Goal: Task Accomplishment & Management: Manage account settings

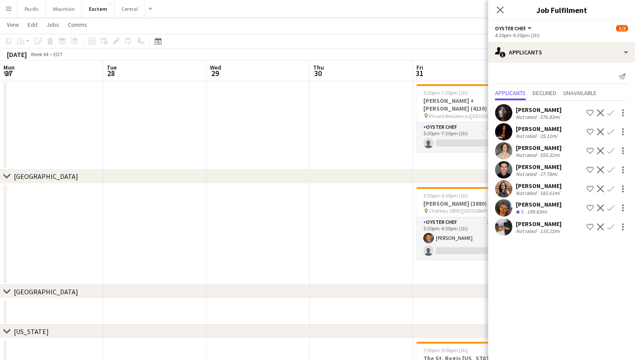
scroll to position [0, 240]
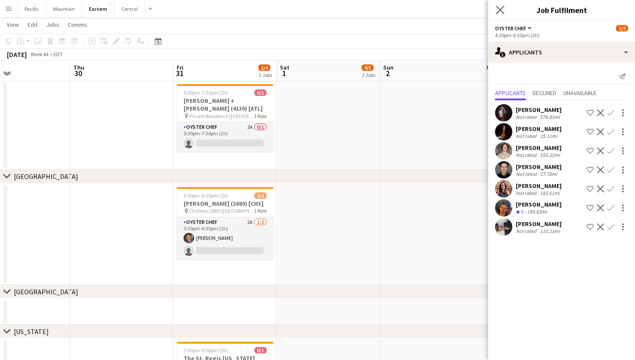
click at [499, 14] on app-icon "Close pop-in" at bounding box center [500, 10] width 13 height 13
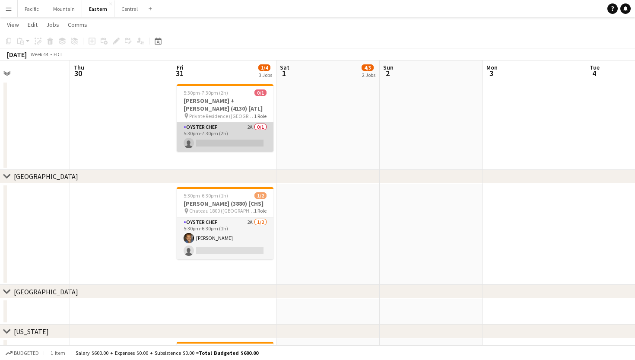
click at [251, 139] on app-card-role "Oyster Chef 2A 0/1 5:30pm-7:30pm (2h) single-neutral-actions" at bounding box center [225, 136] width 97 height 29
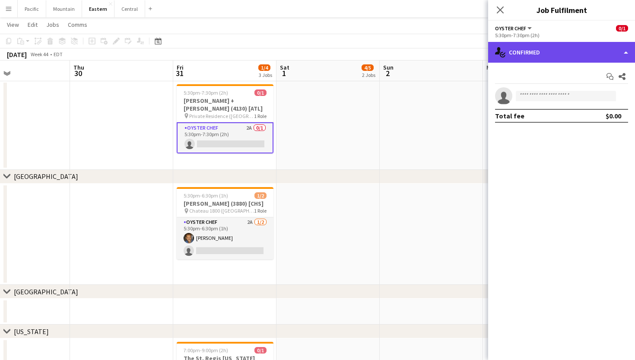
click at [536, 57] on div "single-neutral-actions-check-2 Confirmed" at bounding box center [561, 52] width 147 height 21
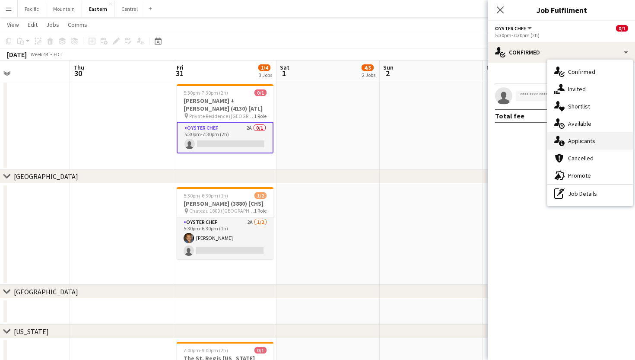
click at [587, 141] on span "Applicants" at bounding box center [581, 141] width 27 height 8
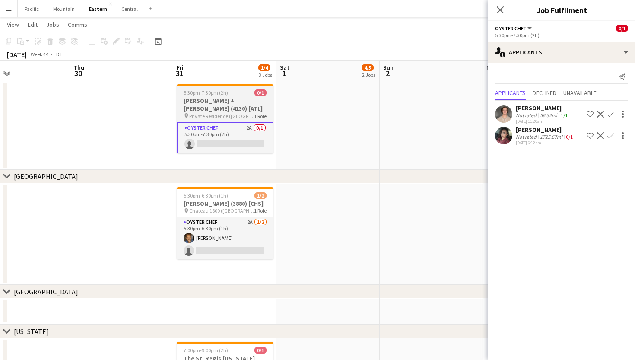
click at [248, 92] on div "5:30pm-7:30pm (2h) 0/1" at bounding box center [225, 92] width 97 height 6
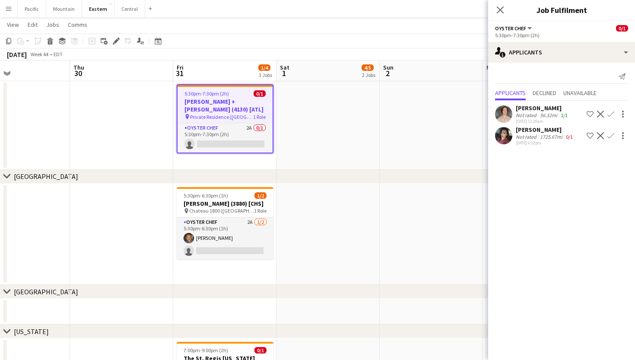
click at [510, 9] on div "Close pop-in" at bounding box center [500, 10] width 24 height 20
click at [503, 9] on icon "Close pop-in" at bounding box center [500, 10] width 8 height 8
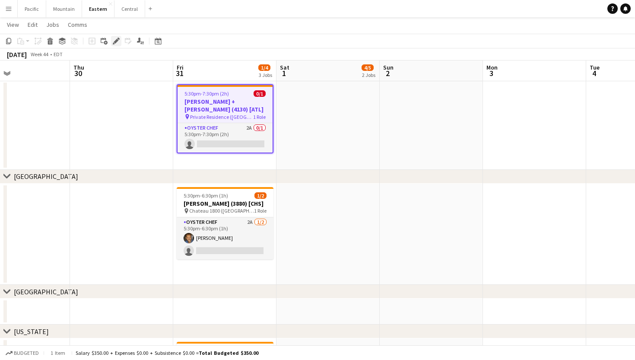
click at [116, 45] on div "Edit" at bounding box center [116, 41] width 10 height 10
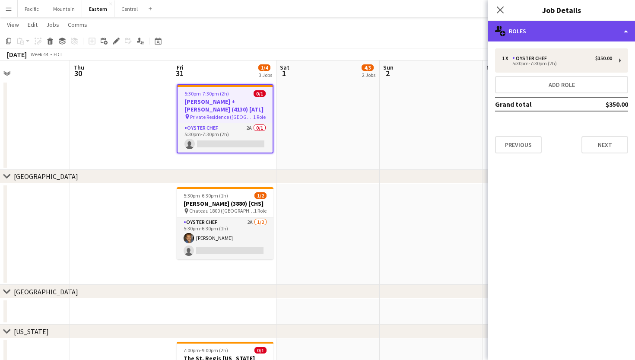
click at [586, 36] on div "multiple-users-add Roles" at bounding box center [561, 31] width 147 height 21
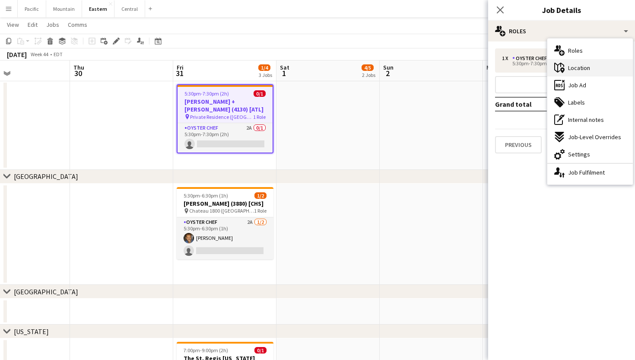
click at [592, 69] on div "maps-pin-1 Location" at bounding box center [591, 67] width 86 height 17
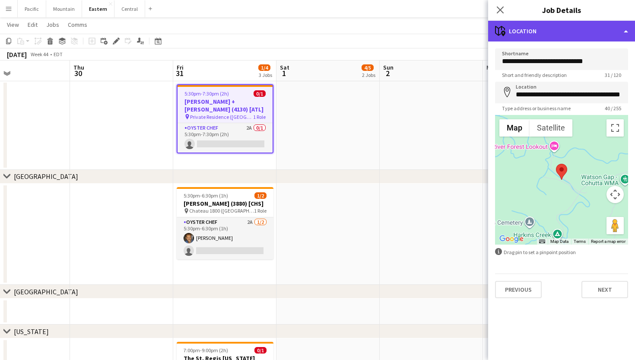
click at [562, 37] on div "maps-pin-1 Location" at bounding box center [561, 31] width 147 height 21
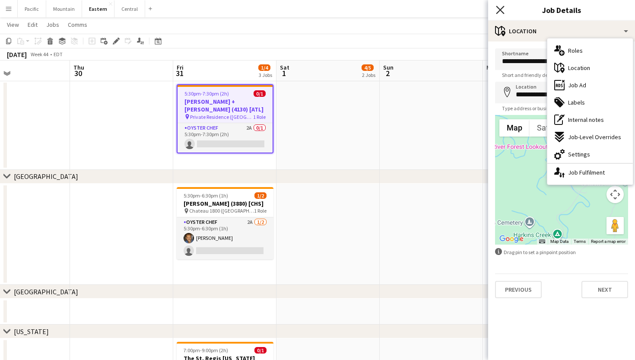
click at [500, 7] on icon "Close pop-in" at bounding box center [500, 10] width 8 height 8
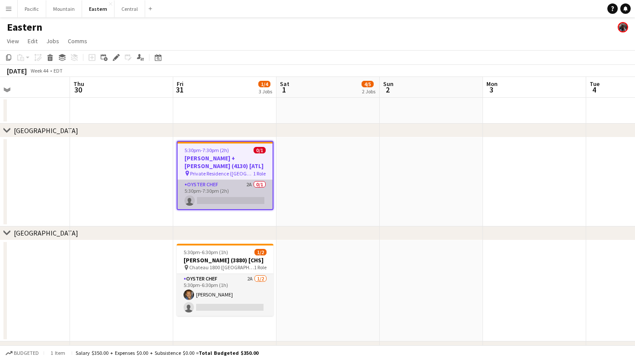
scroll to position [21, 0]
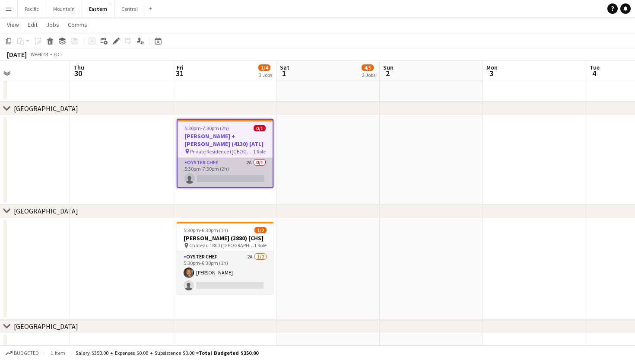
click at [245, 159] on app-card-role "Oyster Chef 2A 0/1 5:30pm-7:30pm (2h) single-neutral-actions" at bounding box center [225, 172] width 95 height 29
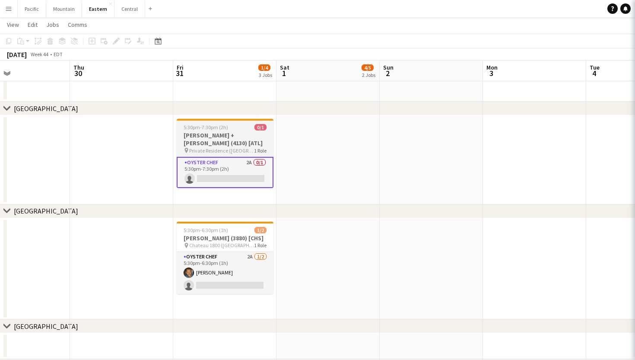
click at [245, 124] on app-job-card "5:30pm-7:30pm (2h) 0/1 [PERSON_NAME] + [PERSON_NAME] (4130) [ATL] pin Private R…" at bounding box center [225, 153] width 97 height 69
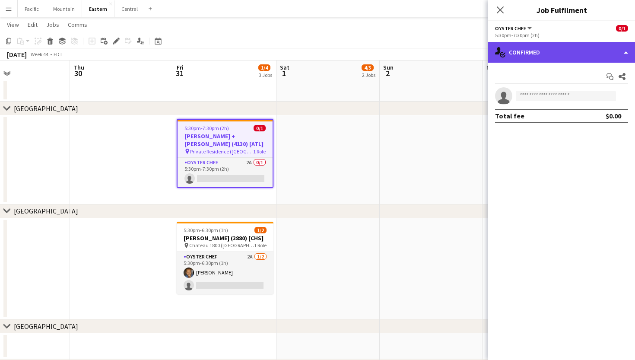
click at [535, 54] on div "single-neutral-actions-check-2 Confirmed" at bounding box center [561, 52] width 147 height 21
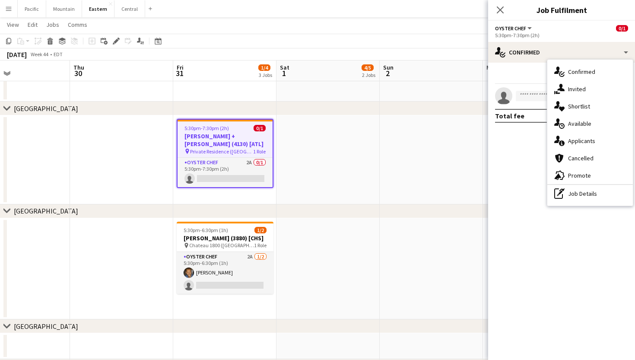
click at [250, 148] on span "Private Residence ([GEOGRAPHIC_DATA], [GEOGRAPHIC_DATA])" at bounding box center [221, 151] width 63 height 6
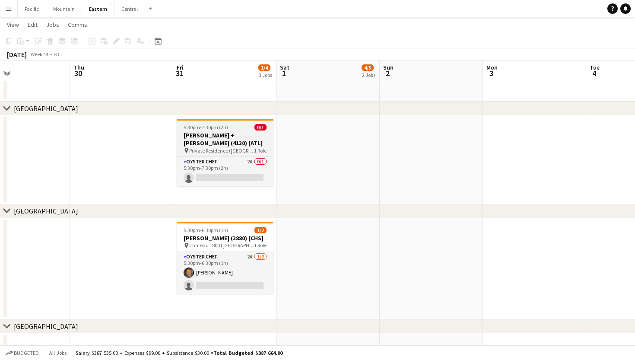
click at [235, 147] on span "Private Residence ([GEOGRAPHIC_DATA], [GEOGRAPHIC_DATA])" at bounding box center [221, 150] width 65 height 6
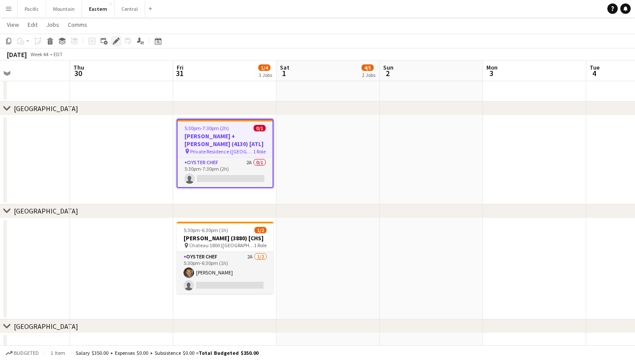
click at [114, 40] on icon "Edit" at bounding box center [116, 41] width 7 height 7
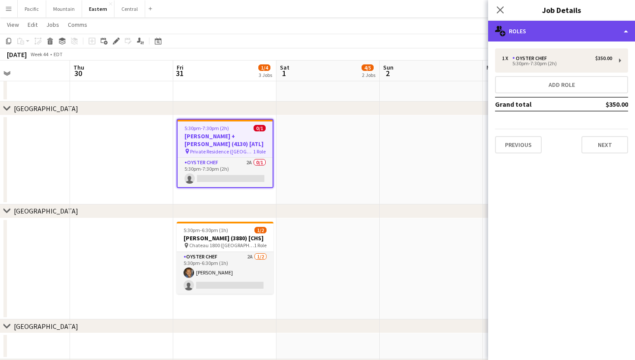
click at [526, 31] on div "multiple-users-add Roles" at bounding box center [561, 31] width 147 height 21
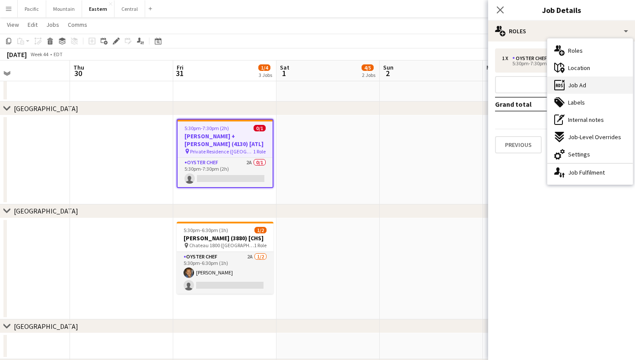
click at [593, 80] on div "ads-window Job Ad" at bounding box center [591, 84] width 86 height 17
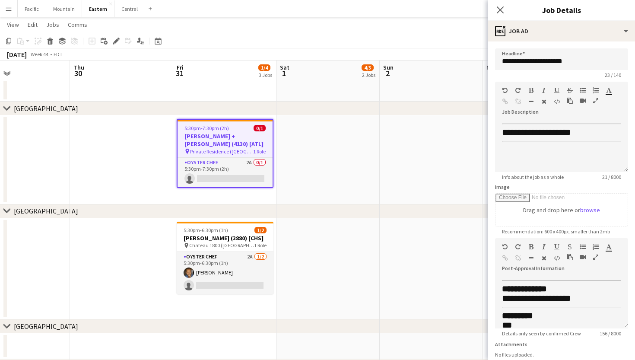
click at [506, 10] on div "Close pop-in" at bounding box center [500, 10] width 24 height 20
click at [9, 10] on app-icon "Menu" at bounding box center [8, 8] width 7 height 7
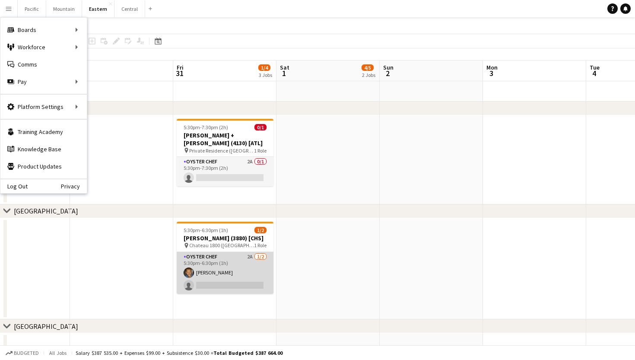
click at [214, 264] on app-card-role "Oyster Chef 2A [DATE] 5:30pm-6:30pm (1h) [PERSON_NAME] single-neutral-actions" at bounding box center [225, 273] width 97 height 42
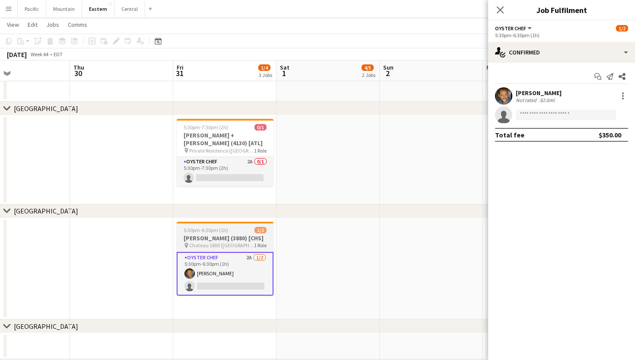
click at [229, 239] on h3 "[PERSON_NAME] (3880) [CHS]" at bounding box center [225, 238] width 97 height 8
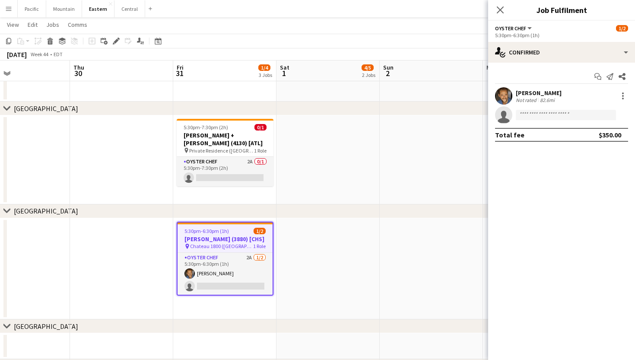
click at [240, 245] on span "Chateau 1800 ([GEOGRAPHIC_DATA], [GEOGRAPHIC_DATA])" at bounding box center [221, 246] width 63 height 6
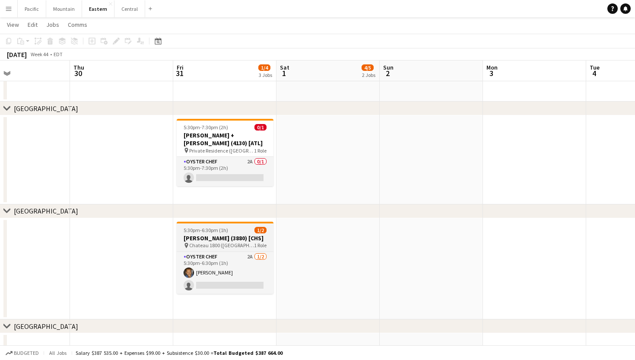
click at [228, 230] on div "5:30pm-6:30pm (1h) 1/2" at bounding box center [225, 230] width 97 height 6
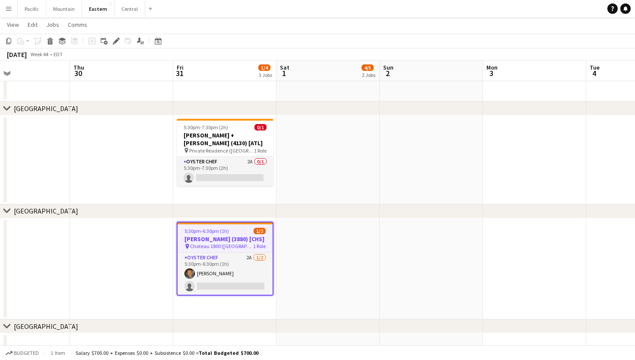
click at [115, 35] on app-toolbar "Copy Paste Paste Command V Paste with crew Command Shift V Paste linked Job [GE…" at bounding box center [317, 41] width 635 height 15
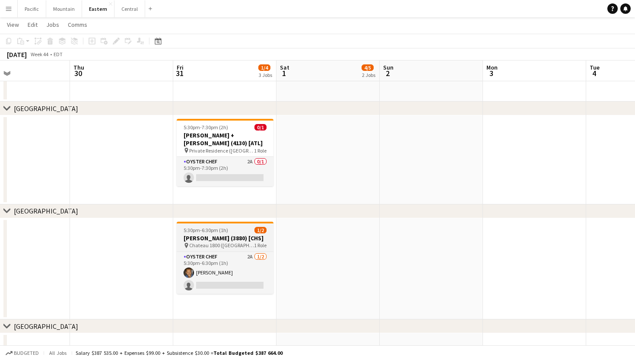
click at [224, 235] on h3 "[PERSON_NAME] (3880) [CHS]" at bounding box center [225, 238] width 97 height 8
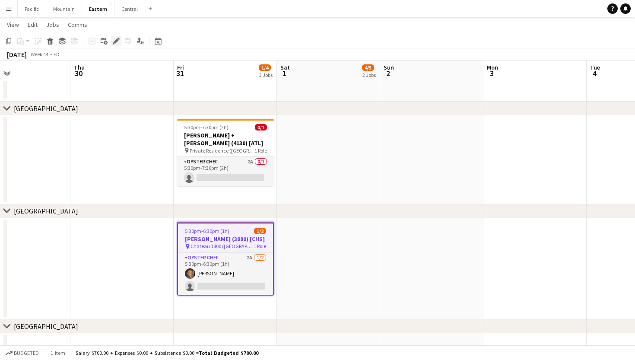
click at [116, 42] on icon at bounding box center [116, 41] width 5 height 5
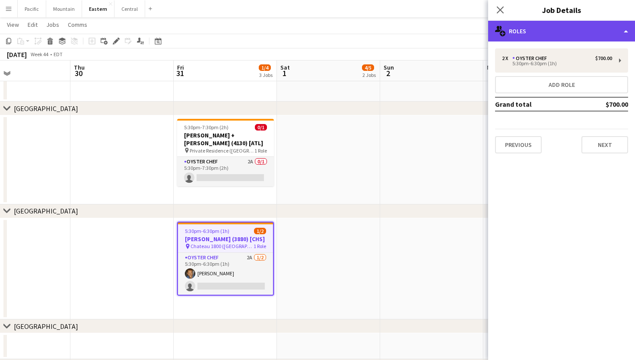
click at [620, 22] on div "multiple-users-add Roles" at bounding box center [561, 31] width 147 height 21
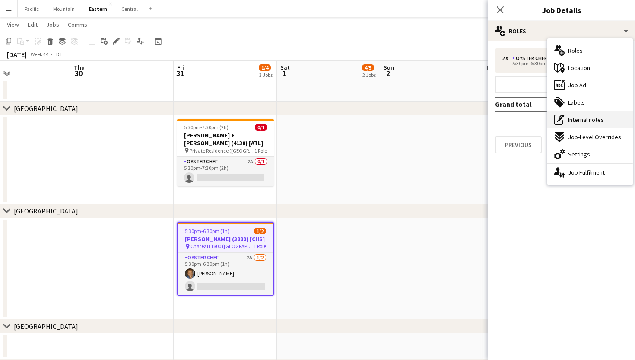
click at [601, 120] on span "Internal notes" at bounding box center [586, 120] width 36 height 8
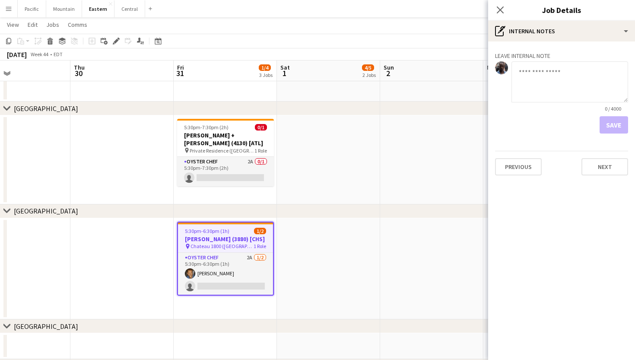
click at [542, 20] on div "Close pop-in Job Details" at bounding box center [561, 10] width 147 height 21
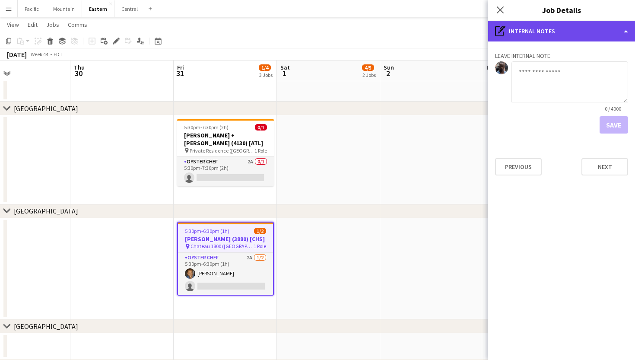
click at [542, 33] on div "pen-write Internal notes" at bounding box center [561, 31] width 147 height 21
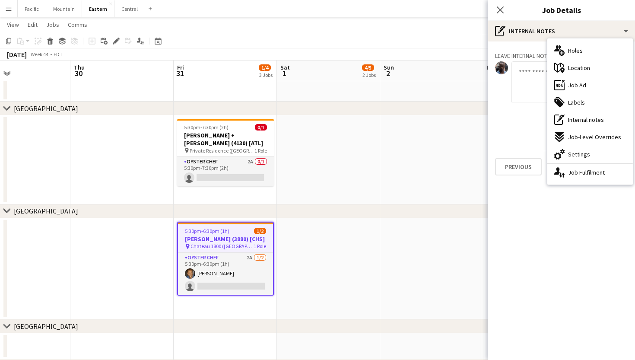
click at [503, 3] on div "Close pop-in" at bounding box center [500, 10] width 24 height 20
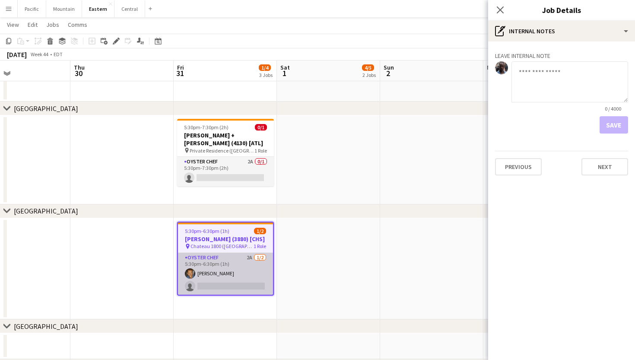
click at [248, 269] on app-card-role "Oyster Chef 2A [DATE] 5:30pm-6:30pm (1h) [PERSON_NAME] single-neutral-actions" at bounding box center [225, 274] width 95 height 42
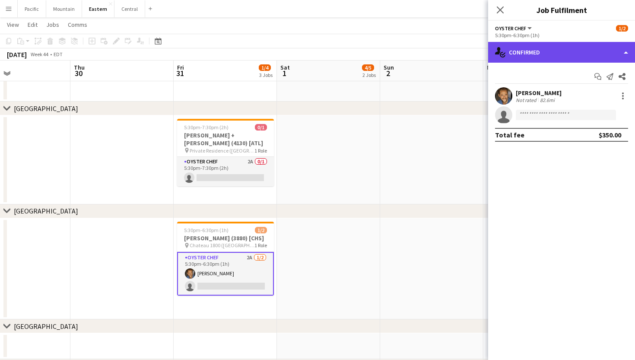
click at [564, 46] on div "single-neutral-actions-check-2 Confirmed" at bounding box center [561, 52] width 147 height 21
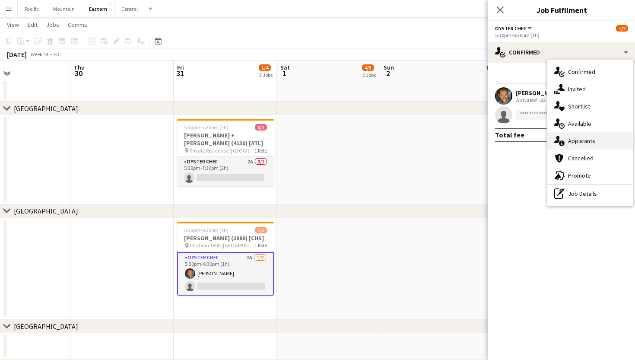
click at [604, 132] on div "single-neutral-actions-information Applicants" at bounding box center [591, 140] width 86 height 17
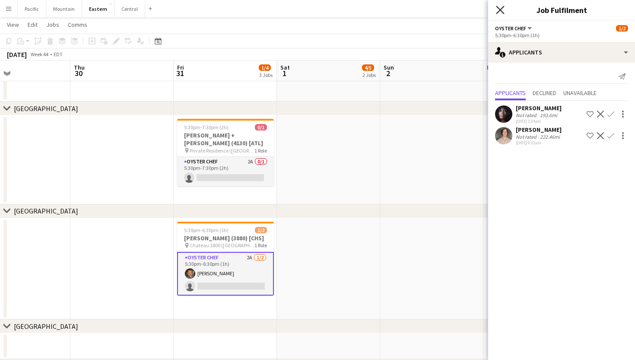
click at [502, 10] on icon "Close pop-in" at bounding box center [500, 10] width 8 height 8
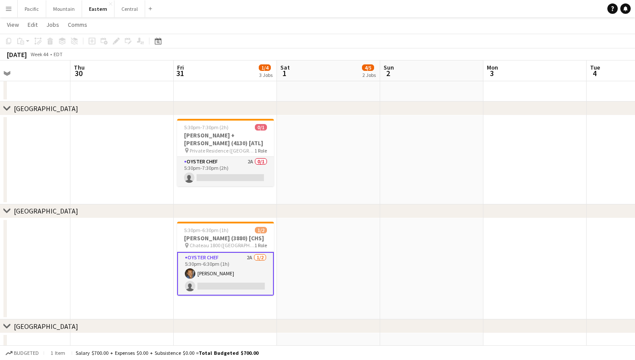
click at [256, 273] on app-card-role "Oyster Chef 2A [DATE] 5:30pm-6:30pm (1h) [PERSON_NAME] single-neutral-actions" at bounding box center [225, 274] width 97 height 44
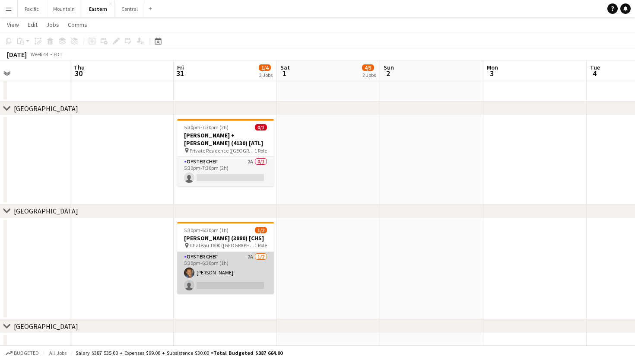
click at [256, 273] on app-card-role "Oyster Chef 2A [DATE] 5:30pm-6:30pm (1h) [PERSON_NAME] single-neutral-actions" at bounding box center [225, 273] width 97 height 42
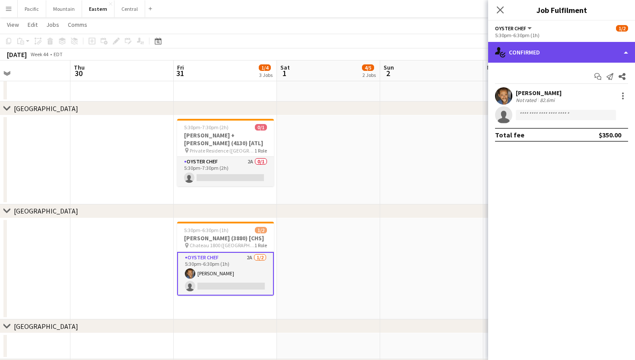
click at [589, 46] on div "single-neutral-actions-check-2 Confirmed" at bounding box center [561, 52] width 147 height 21
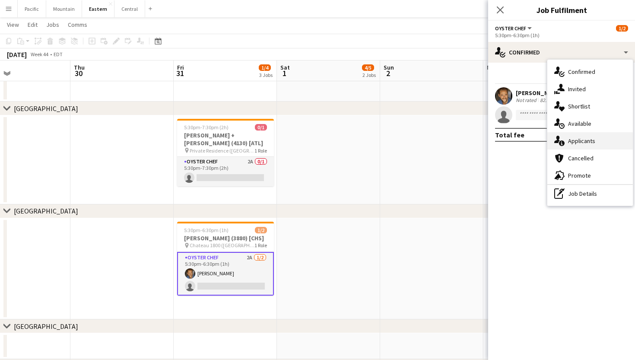
click at [591, 136] on div "single-neutral-actions-information Applicants" at bounding box center [591, 140] width 86 height 17
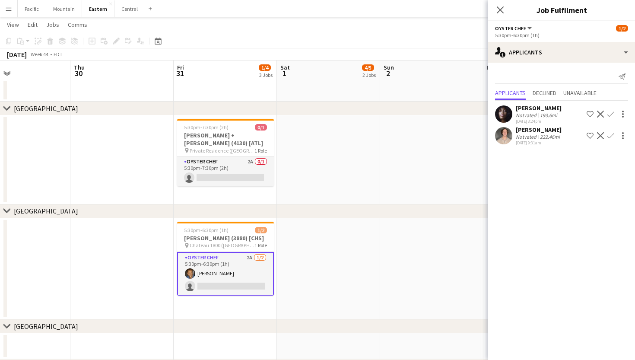
click at [503, 114] on app-user-avatar at bounding box center [503, 113] width 17 height 17
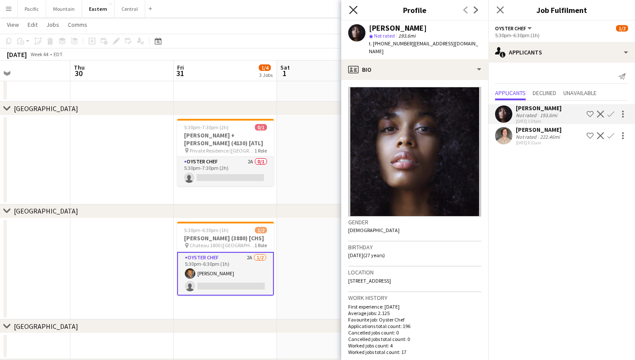
click at [352, 6] on icon "Close pop-in" at bounding box center [353, 10] width 8 height 8
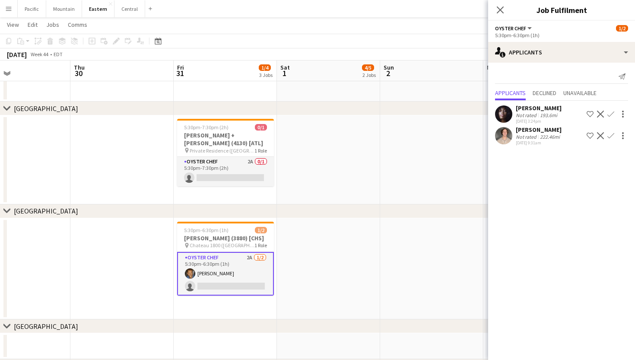
click at [10, 10] on app-icon "Menu" at bounding box center [8, 8] width 7 height 7
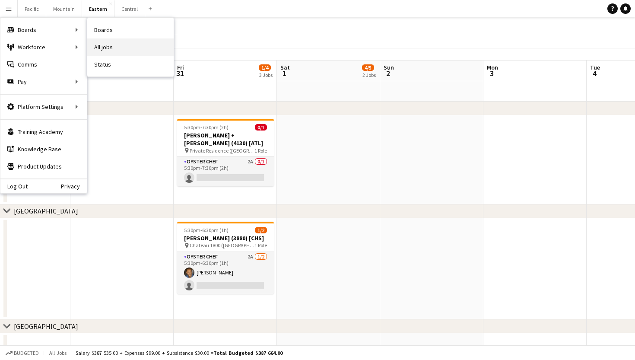
click at [115, 46] on link "All jobs" at bounding box center [130, 46] width 86 height 17
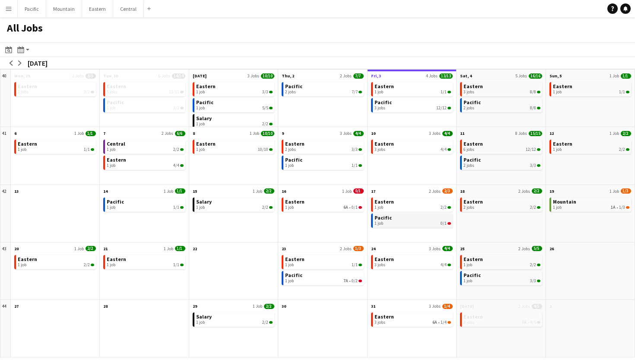
click at [427, 218] on link "Pacific 1 job 0/1" at bounding box center [413, 219] width 76 height 13
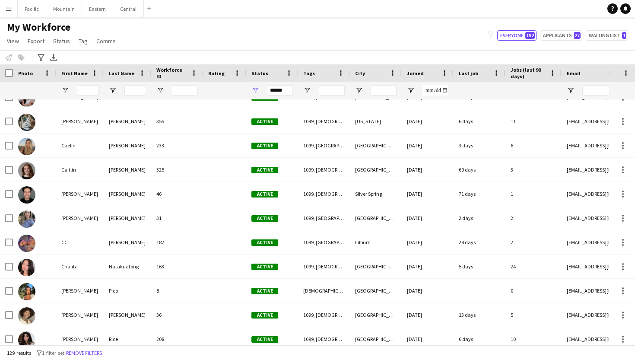
scroll to position [401, 0]
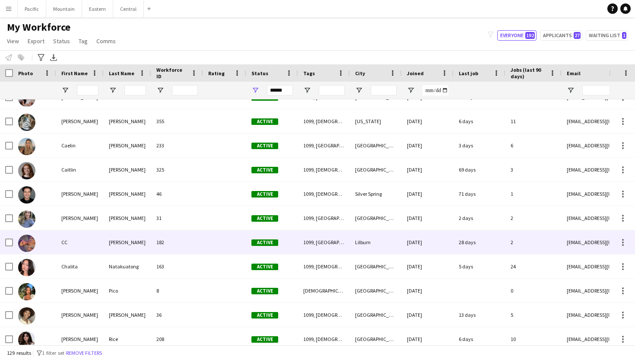
click at [197, 246] on div "182" at bounding box center [177, 242] width 52 height 24
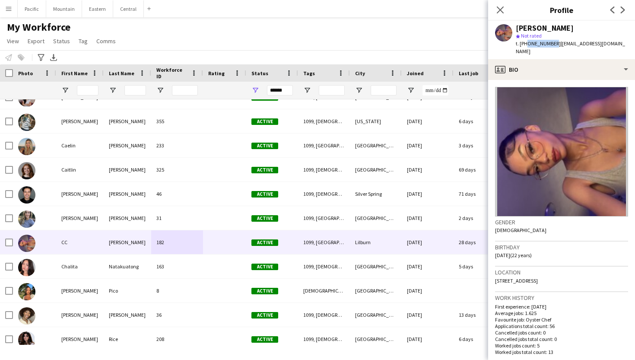
drag, startPoint x: 525, startPoint y: 44, endPoint x: 551, endPoint y: 45, distance: 25.5
click at [551, 45] on span "t. +14042074797" at bounding box center [538, 43] width 45 height 6
copy span "4042074797"
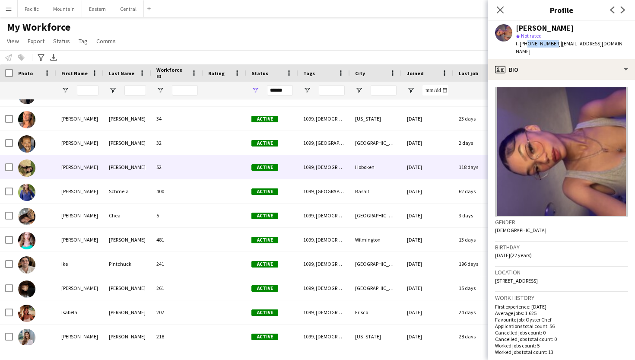
scroll to position [994, 0]
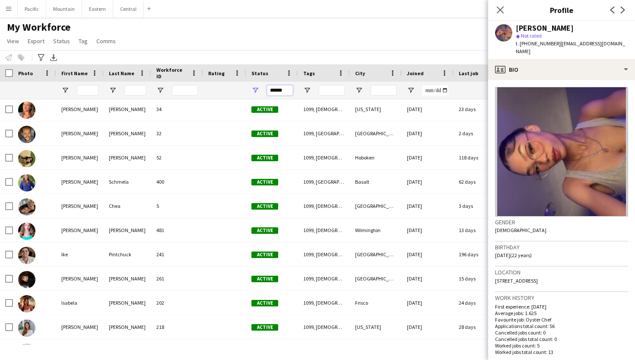
click at [276, 91] on input "******" at bounding box center [280, 90] width 26 height 10
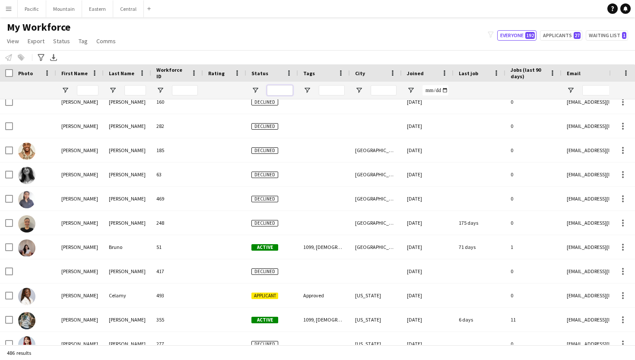
scroll to position [2118, 0]
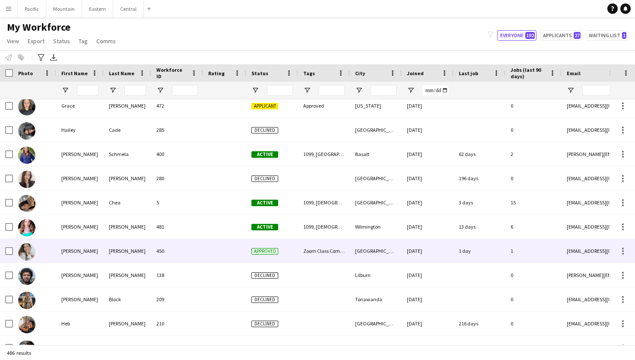
click at [130, 253] on div "Taylor" at bounding box center [128, 251] width 48 height 24
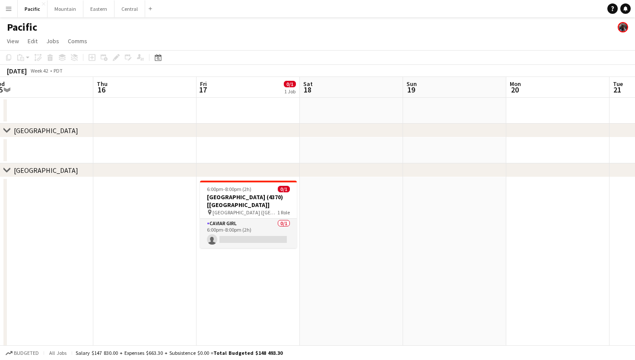
scroll to position [0, 187]
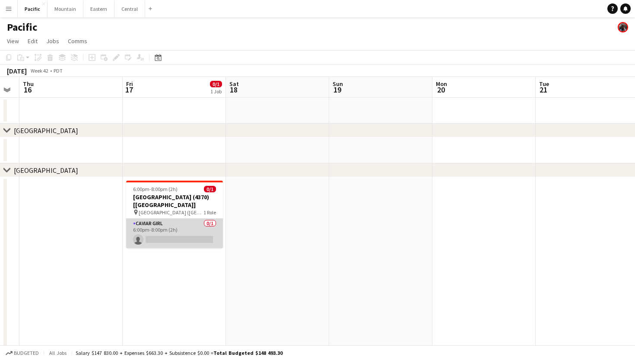
click at [178, 225] on app-card-role "Caviar Girl 0/1 6:00pm-8:00pm (2h) single-neutral-actions" at bounding box center [174, 233] width 97 height 29
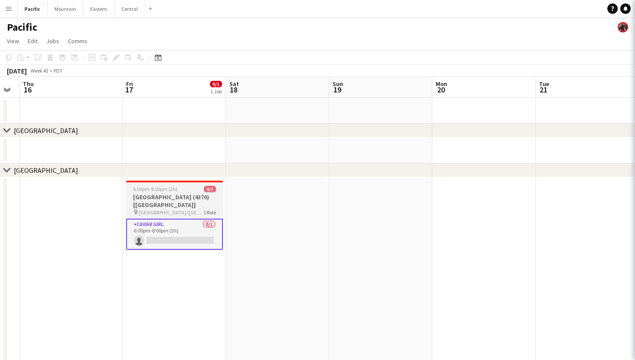
click at [187, 197] on h3 "Rosewood Miramar Beach (4370) [LA]" at bounding box center [174, 201] width 97 height 16
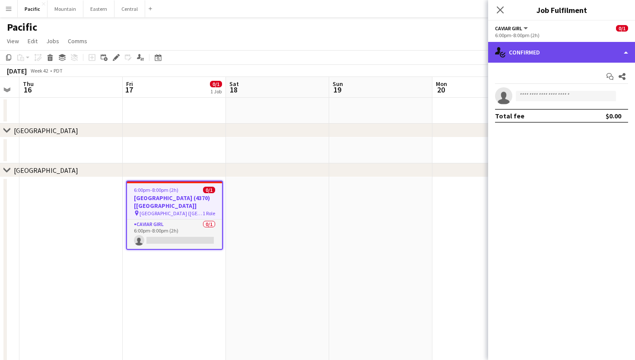
click at [526, 53] on div "single-neutral-actions-check-2 Confirmed" at bounding box center [561, 52] width 147 height 21
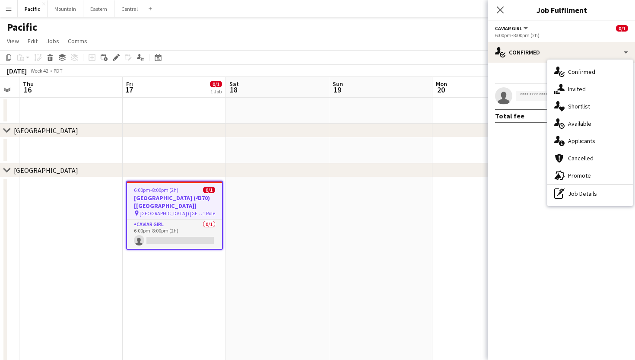
click at [201, 199] on h3 "Rosewood Miramar Beach (4370) [LA]" at bounding box center [174, 202] width 95 height 16
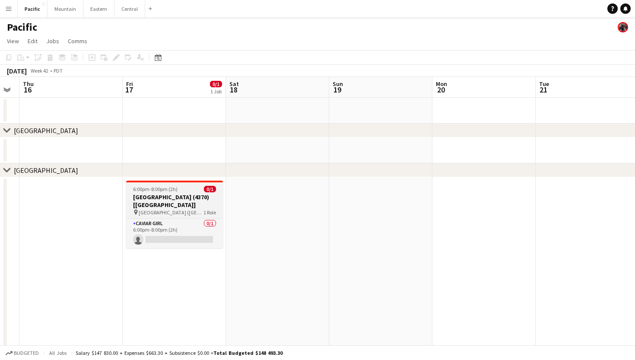
click at [201, 199] on h3 "Rosewood Miramar Beach (4370) [LA]" at bounding box center [174, 201] width 97 height 16
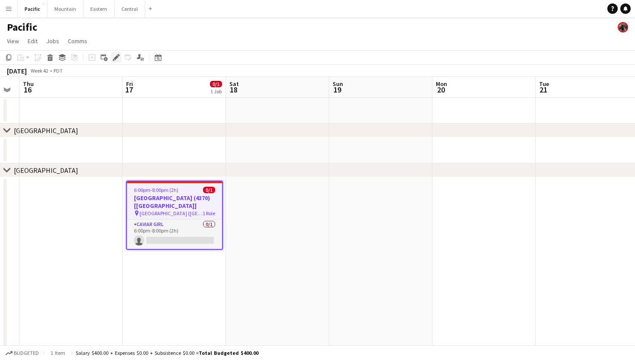
click at [111, 57] on div "Edit" at bounding box center [116, 57] width 10 height 10
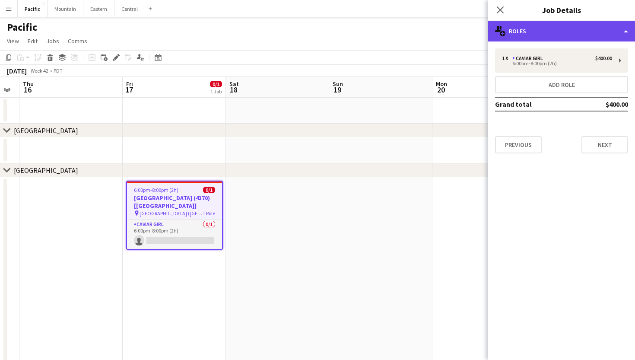
click at [579, 31] on div "multiple-users-add Roles" at bounding box center [561, 31] width 147 height 21
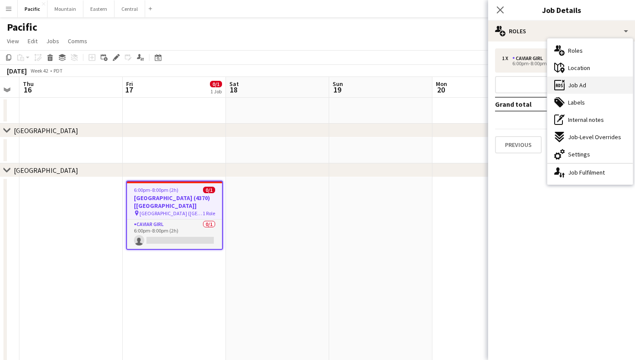
click at [609, 86] on div "ads-window Job Ad" at bounding box center [591, 84] width 86 height 17
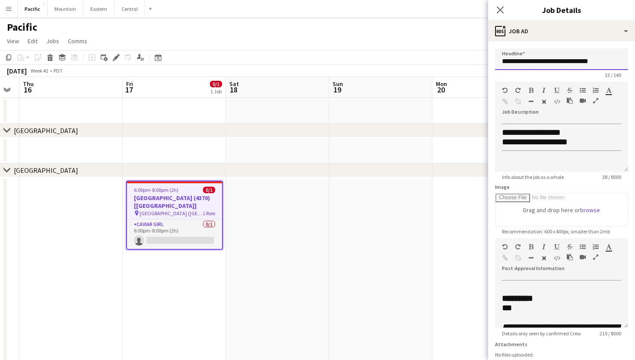
click at [544, 65] on input "**********" at bounding box center [561, 59] width 133 height 22
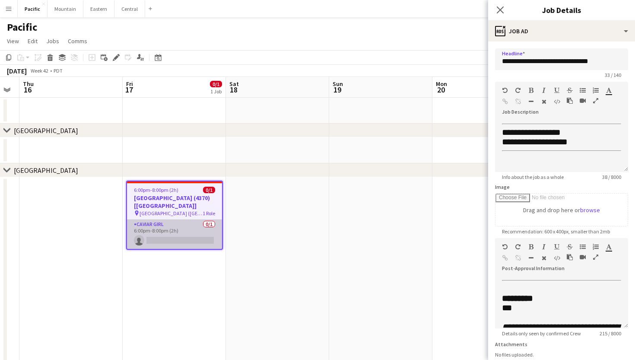
click at [200, 236] on app-card-role "Caviar Girl 0/1 6:00pm-8:00pm (2h) single-neutral-actions" at bounding box center [174, 234] width 95 height 29
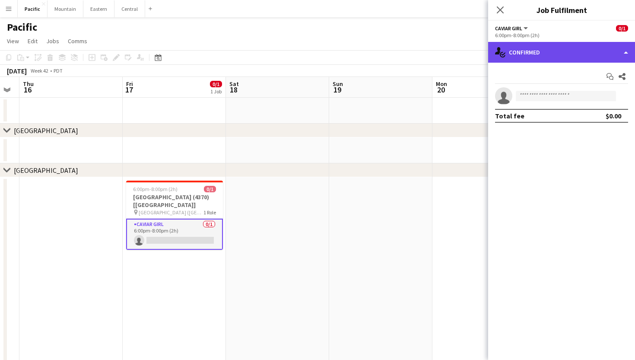
click at [565, 52] on div "single-neutral-actions-check-2 Confirmed" at bounding box center [561, 52] width 147 height 21
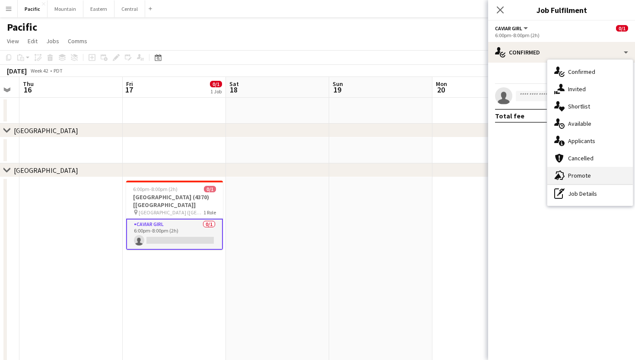
click at [581, 172] on span "Promote" at bounding box center [579, 176] width 23 height 8
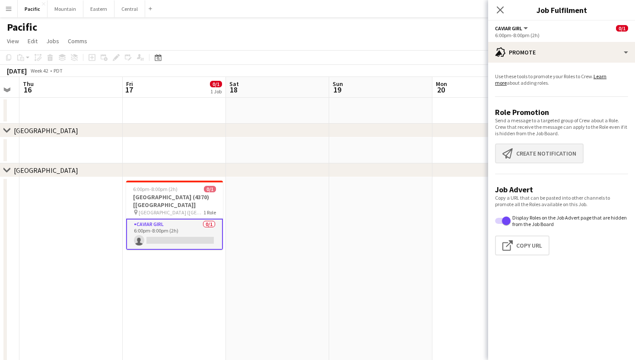
click at [554, 156] on button "Create notification Create notification" at bounding box center [539, 153] width 89 height 20
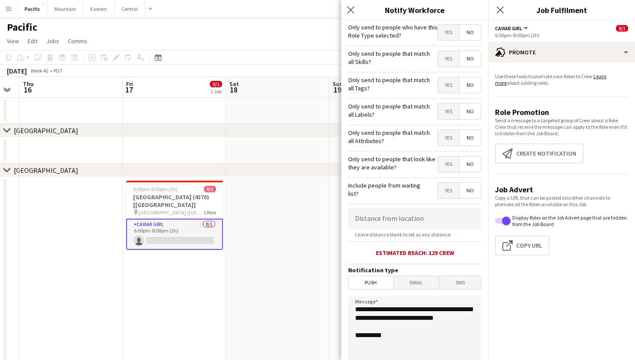
click at [441, 89] on span "Yes" at bounding box center [448, 85] width 21 height 16
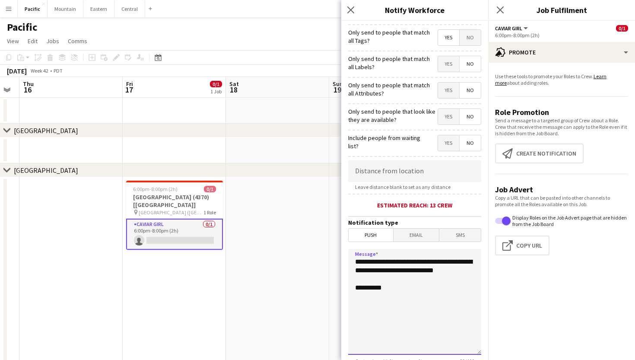
drag, startPoint x: 398, startPoint y: 277, endPoint x: 333, endPoint y: 253, distance: 70.0
click at [333, 253] on body "Menu Boards Boards Boards All jobs Status Workforce Workforce My Workforce Recr…" at bounding box center [317, 327] width 635 height 655
paste textarea "**********"
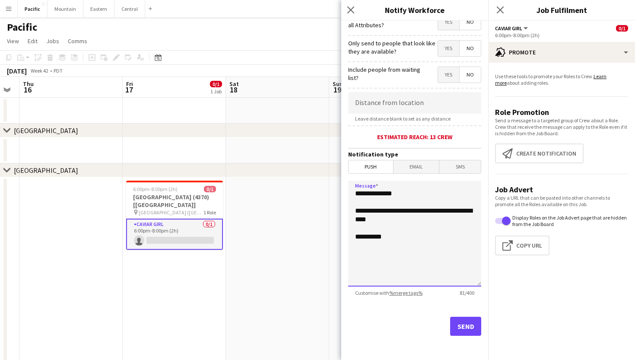
scroll to position [116, 0]
type textarea "**********"
click at [467, 324] on button "Send" at bounding box center [465, 326] width 31 height 19
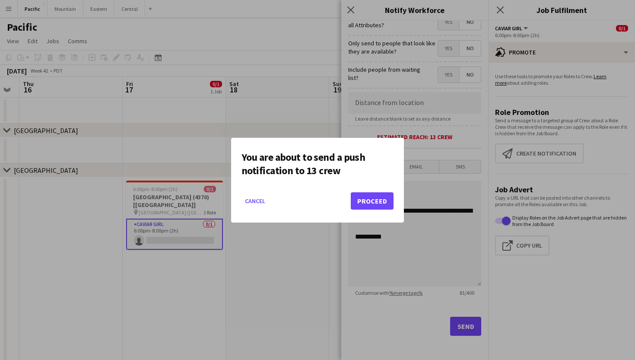
click at [363, 199] on button "Proceed" at bounding box center [372, 200] width 43 height 17
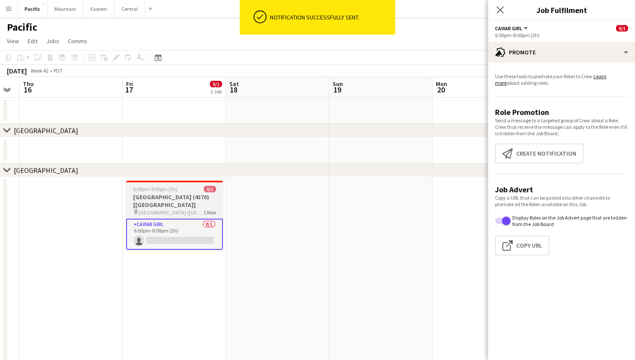
click at [193, 202] on h3 "Rosewood Miramar Beach (4370) [LA]" at bounding box center [174, 201] width 97 height 16
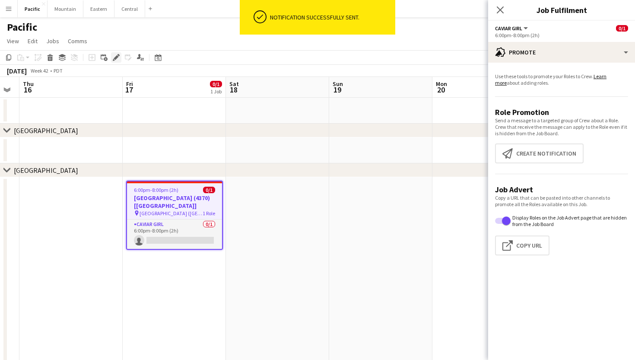
click at [116, 58] on icon at bounding box center [116, 57] width 5 height 5
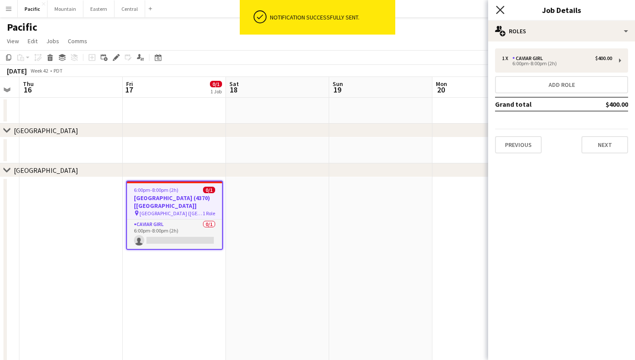
click at [504, 7] on icon "Close pop-in" at bounding box center [500, 10] width 8 height 8
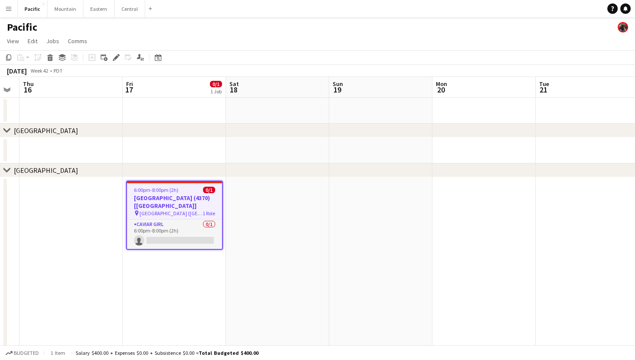
click at [192, 185] on app-job-card "6:00pm-8:00pm (2h) 0/1 Rosewood Miramar Beach (4370) [LA] pin Rosewood Miramar …" at bounding box center [174, 215] width 97 height 69
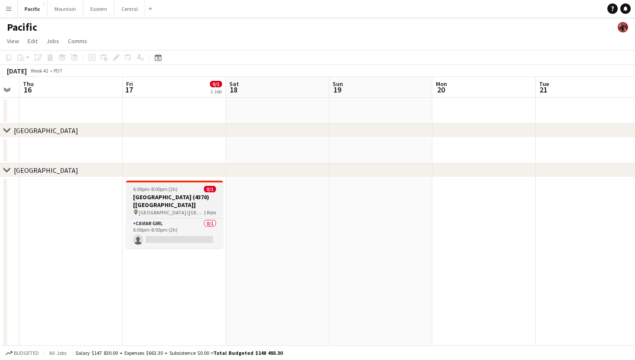
click at [192, 185] on app-job-card "6:00pm-8:00pm (2h) 0/1 Rosewood Miramar Beach (4370) [LA] pin Rosewood Miramar …" at bounding box center [174, 214] width 97 height 67
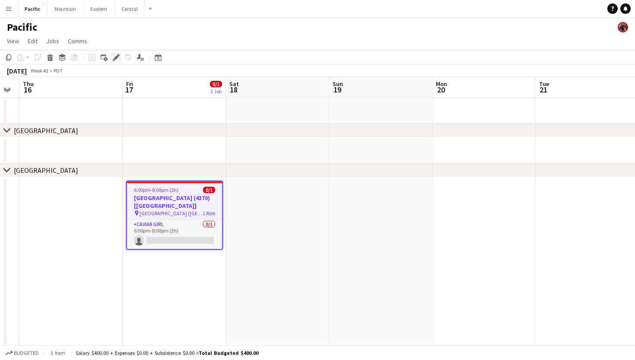
click at [119, 59] on icon "Edit" at bounding box center [116, 57] width 7 height 7
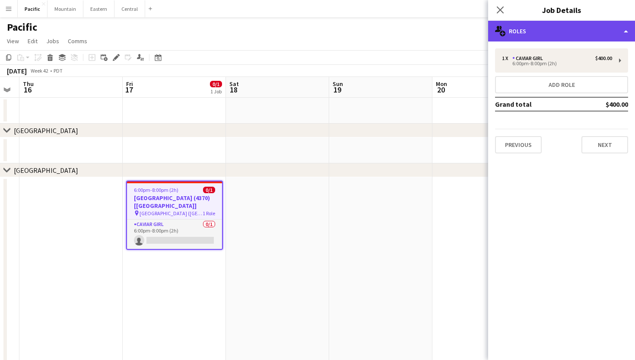
click at [547, 32] on div "multiple-users-add Roles" at bounding box center [561, 31] width 147 height 21
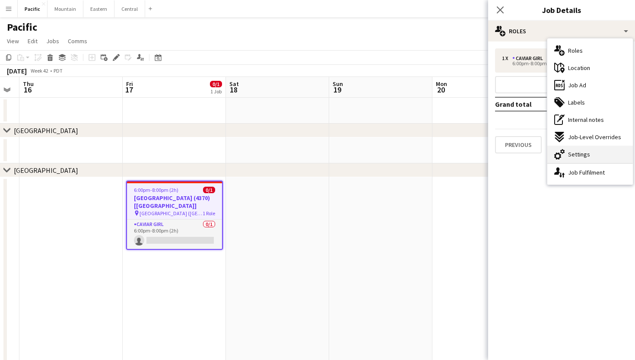
click at [598, 160] on div "cog-double-3 Settings" at bounding box center [591, 154] width 86 height 17
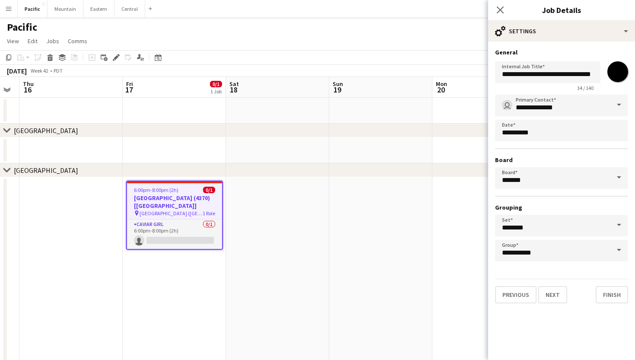
click at [624, 58] on div "**********" at bounding box center [561, 74] width 133 height 33
click at [621, 68] on input "*******" at bounding box center [617, 71] width 31 height 31
type input "*******"
click at [501, 10] on icon at bounding box center [500, 10] width 8 height 8
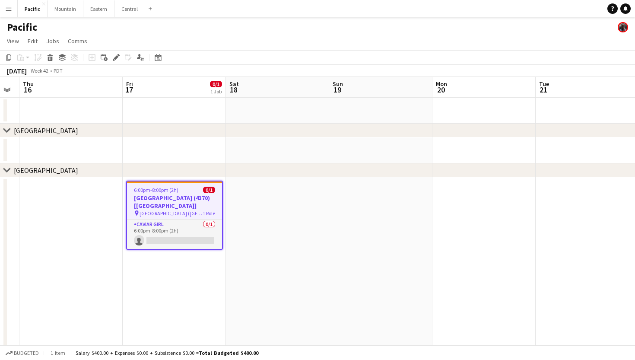
click at [269, 208] on app-date-cell at bounding box center [277, 308] width 103 height 262
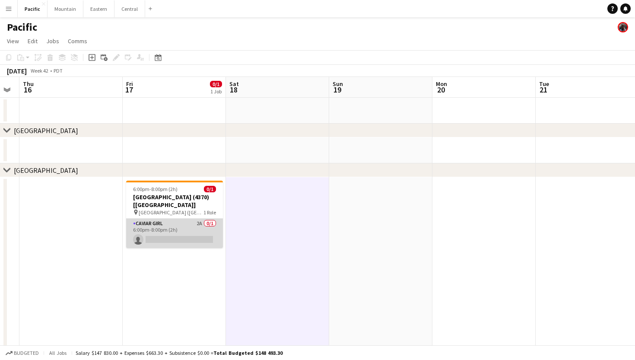
click at [203, 227] on app-card-role "Caviar Girl 2A 0/1 6:00pm-8:00pm (2h) single-neutral-actions" at bounding box center [174, 233] width 97 height 29
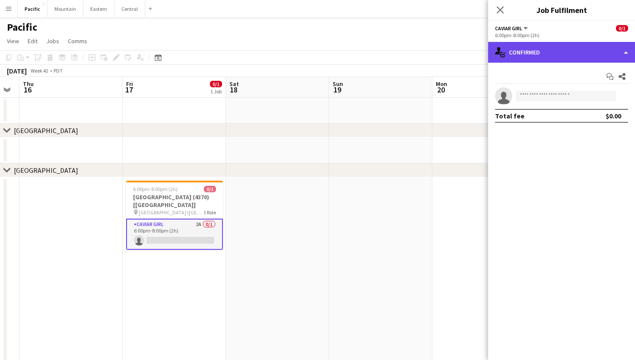
click at [592, 53] on div "single-neutral-actions-check-2 Confirmed" at bounding box center [561, 52] width 147 height 21
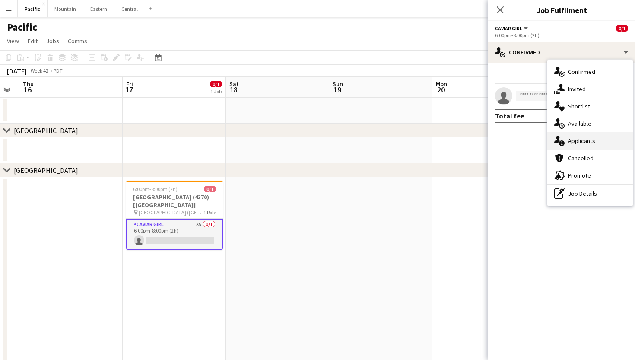
click at [583, 138] on span "Applicants" at bounding box center [581, 141] width 27 height 8
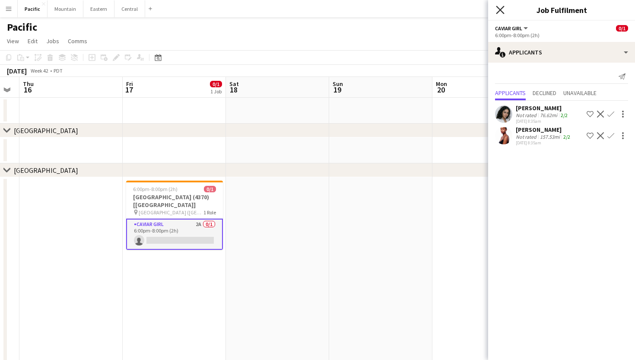
click at [499, 13] on icon "Close pop-in" at bounding box center [500, 10] width 8 height 8
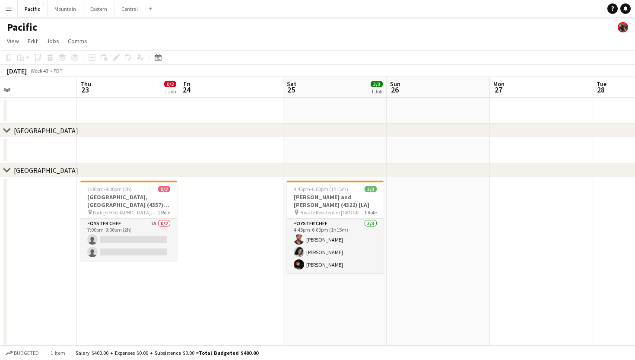
scroll to position [0, 227]
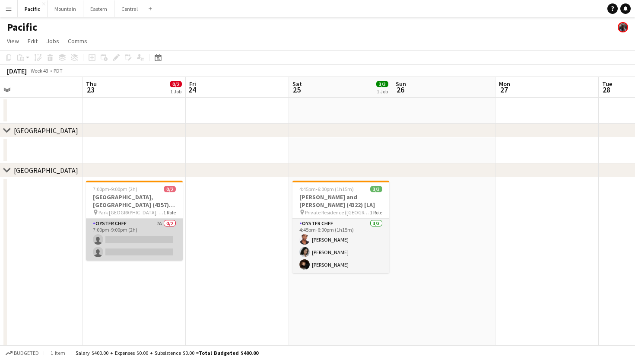
click at [133, 240] on app-card-role "Oyster Chef 7A 0/2 7:00pm-9:00pm (2h) single-neutral-actions single-neutral-act…" at bounding box center [134, 240] width 97 height 42
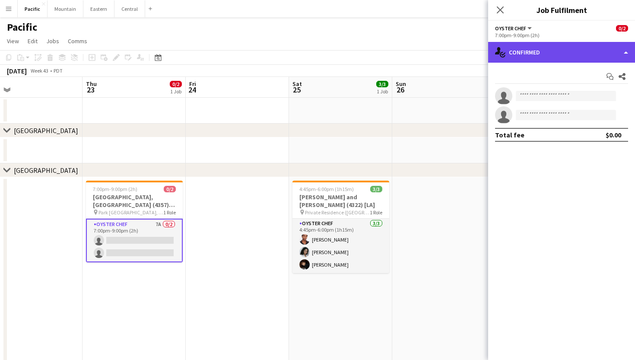
click at [558, 60] on div "single-neutral-actions-check-2 Confirmed" at bounding box center [561, 52] width 147 height 21
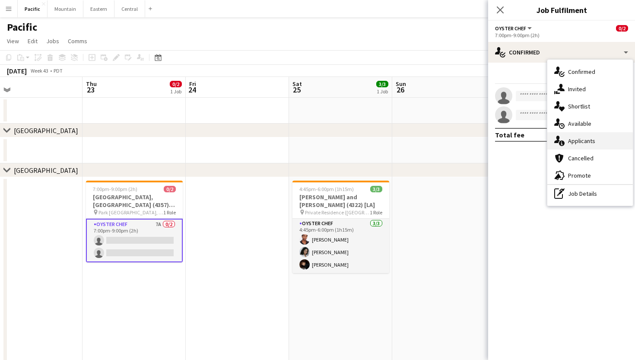
click at [578, 139] on span "Applicants" at bounding box center [581, 141] width 27 height 8
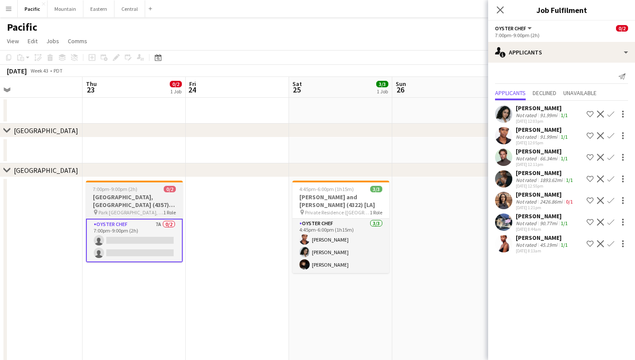
click at [161, 196] on h3 "Park Hyatt Aviara Resort, Golf Club & Spa (4357) [LA]" at bounding box center [134, 201] width 97 height 16
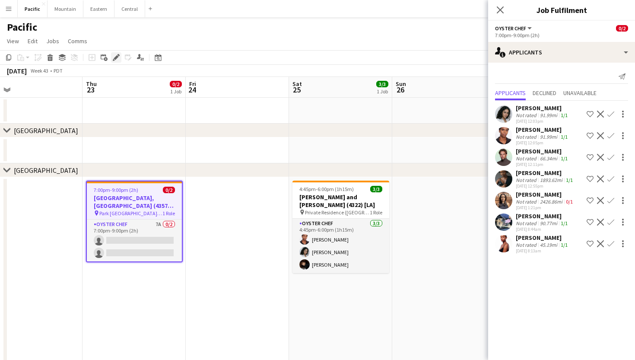
click at [120, 54] on div "Edit" at bounding box center [116, 57] width 10 height 10
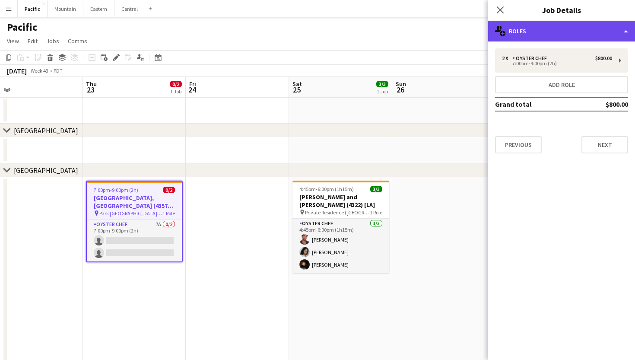
click at [567, 35] on div "multiple-users-add Roles" at bounding box center [561, 31] width 147 height 21
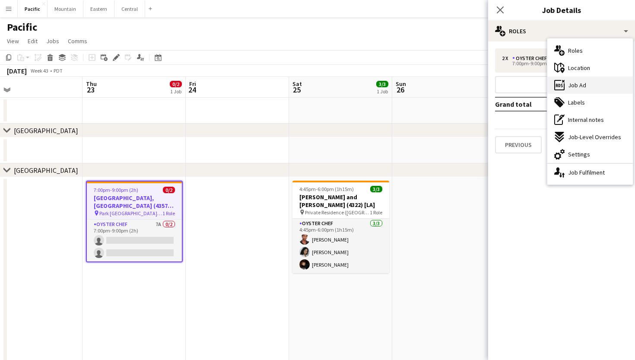
click at [589, 87] on div "ads-window Job Ad" at bounding box center [591, 84] width 86 height 17
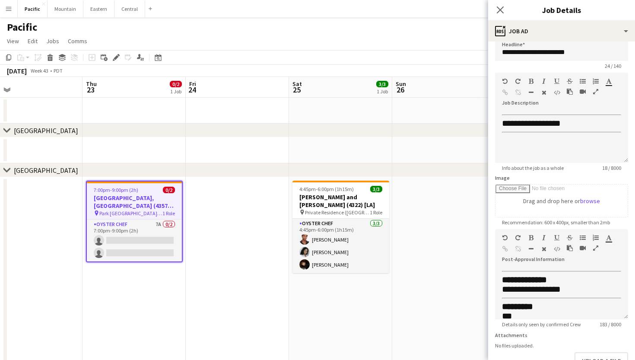
scroll to position [11, 0]
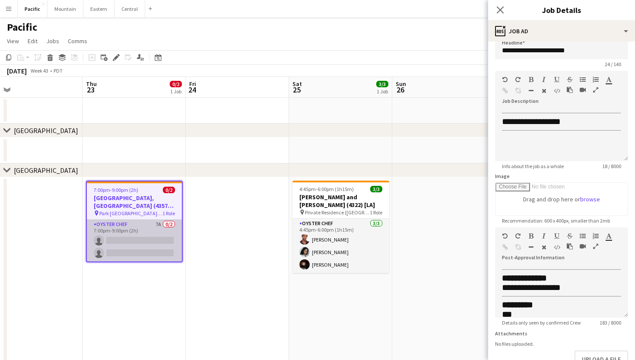
click at [152, 232] on app-card-role "Oyster Chef 7A 0/2 7:00pm-9:00pm (2h) single-neutral-actions single-neutral-act…" at bounding box center [134, 241] width 95 height 42
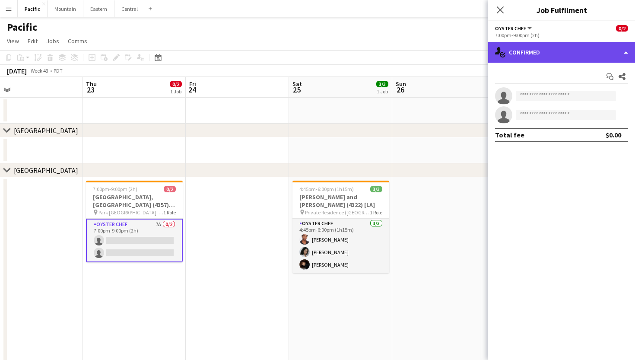
click at [585, 51] on div "single-neutral-actions-check-2 Confirmed" at bounding box center [561, 52] width 147 height 21
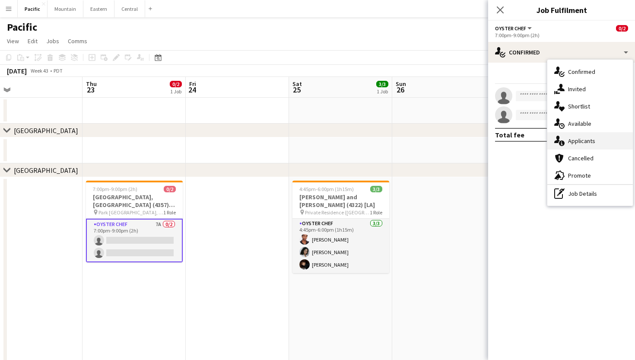
click at [592, 139] on span "Applicants" at bounding box center [581, 141] width 27 height 8
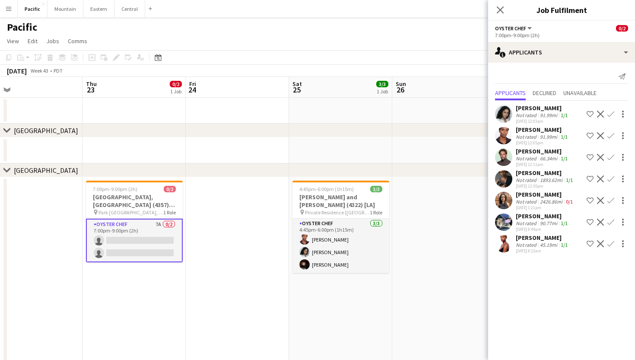
click at [612, 113] on app-icon "Confirm" at bounding box center [611, 114] width 7 height 7
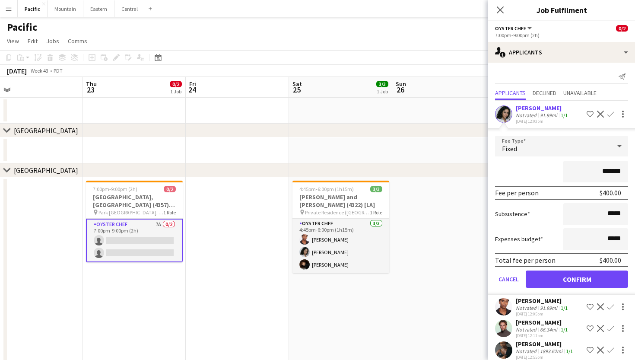
click at [575, 278] on button "Confirm" at bounding box center [577, 279] width 102 height 17
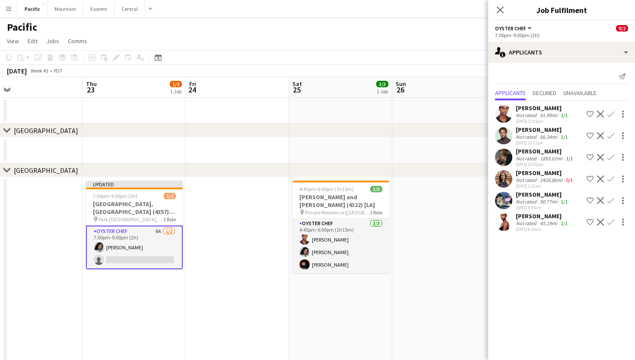
click at [611, 218] on button "Confirm" at bounding box center [611, 222] width 10 height 10
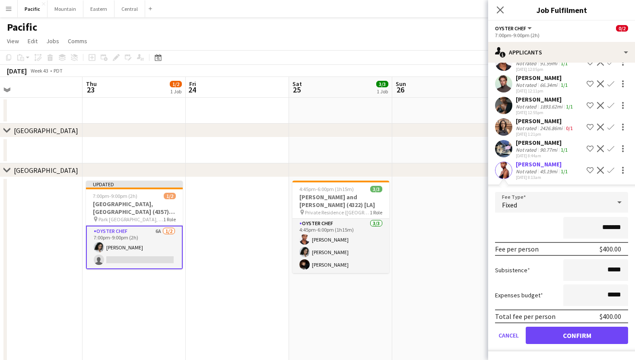
scroll to position [52, 0]
click at [147, 203] on h3 "Park Hyatt Aviara Resort, Golf Club & Spa (4357) [LA]" at bounding box center [134, 208] width 97 height 16
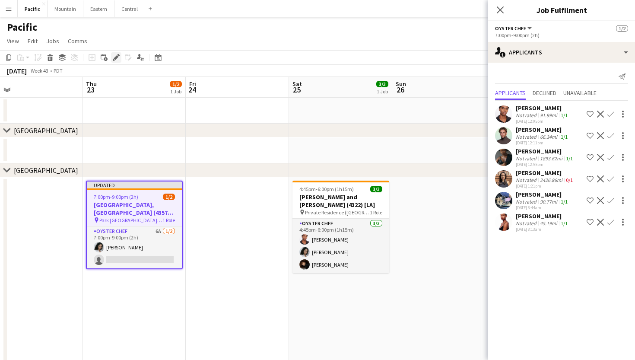
click at [118, 59] on icon "Edit" at bounding box center [116, 57] width 7 height 7
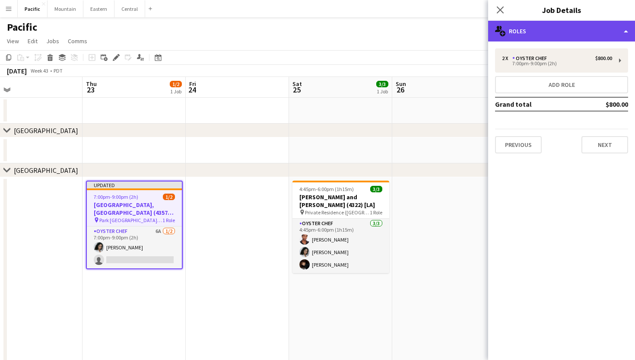
click at [553, 35] on div "multiple-users-add Roles" at bounding box center [561, 31] width 147 height 21
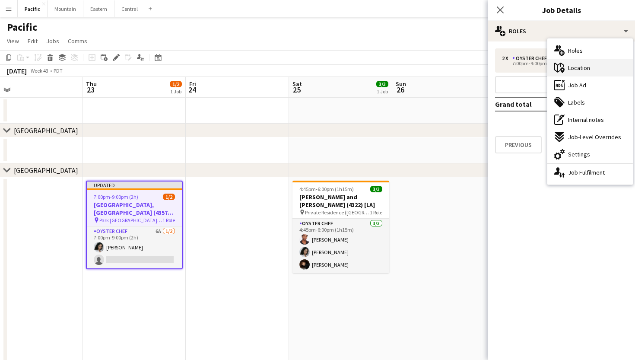
click at [574, 70] on span "Location" at bounding box center [579, 68] width 22 height 8
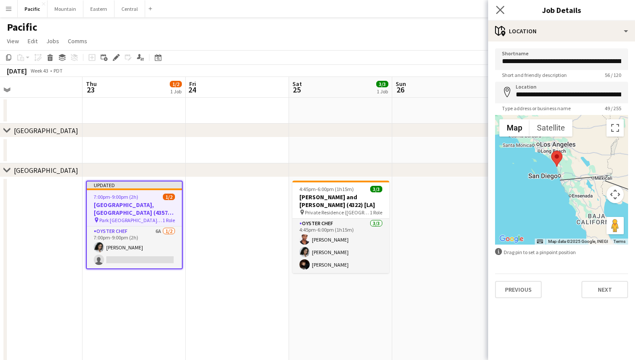
click at [504, 5] on app-icon "Close pop-in" at bounding box center [500, 10] width 13 height 13
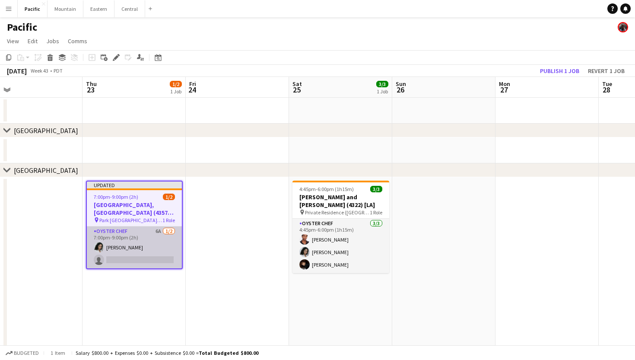
click at [152, 254] on app-card-role "Oyster Chef 6A 1/2 7:00pm-9:00pm (2h) Natalie Reynafarje single-neutral-actions" at bounding box center [134, 247] width 95 height 42
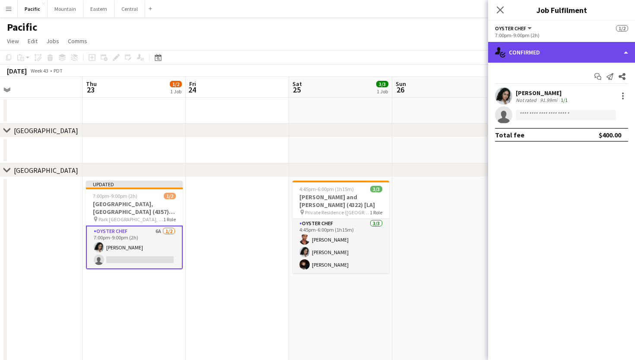
click at [591, 53] on div "single-neutral-actions-check-2 Confirmed" at bounding box center [561, 52] width 147 height 21
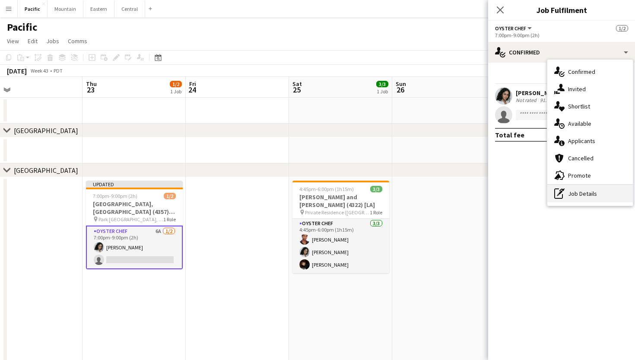
click at [582, 190] on div "pen-write Job Details" at bounding box center [591, 193] width 86 height 17
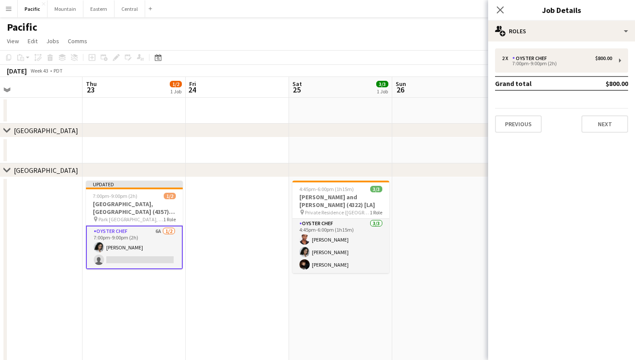
click at [176, 251] on app-card-role "Oyster Chef 6A 1/2 7:00pm-9:00pm (2h) Natalie Reynafarje single-neutral-actions" at bounding box center [134, 248] width 97 height 44
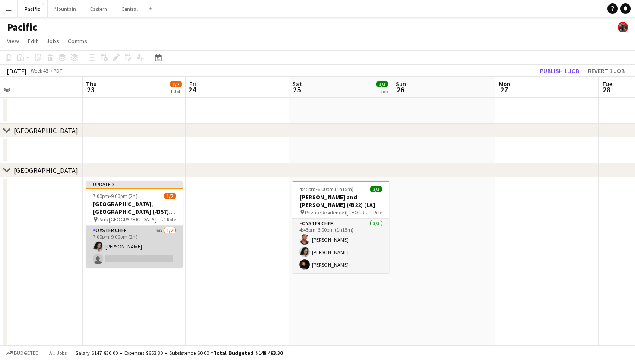
click at [173, 236] on app-card-role "Oyster Chef 6A 1/2 7:00pm-9:00pm (2h) Natalie Reynafarje single-neutral-actions" at bounding box center [134, 247] width 97 height 42
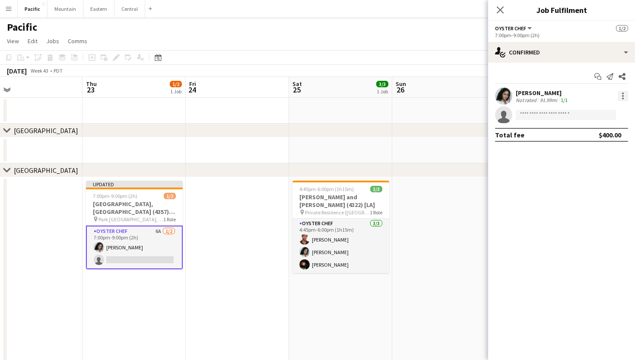
click at [623, 98] on div at bounding box center [623, 99] width 2 height 2
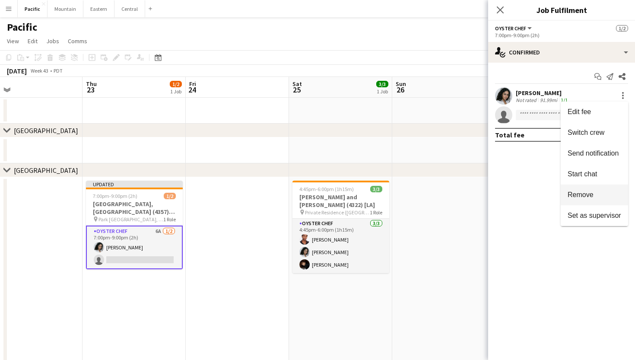
click at [590, 199] on button "Remove" at bounding box center [594, 195] width 67 height 21
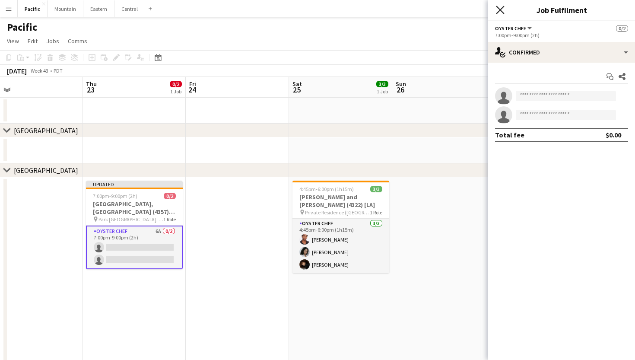
click at [501, 14] on icon "Close pop-in" at bounding box center [500, 10] width 8 height 8
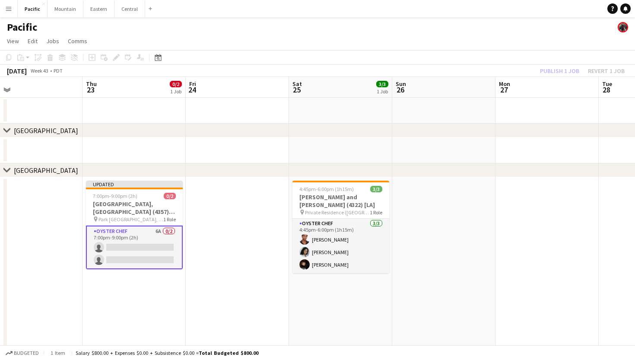
click at [166, 231] on app-card-role "Oyster Chef 6A 0/2 7:00pm-9:00pm (2h) single-neutral-actions single-neutral-act…" at bounding box center [134, 248] width 97 height 44
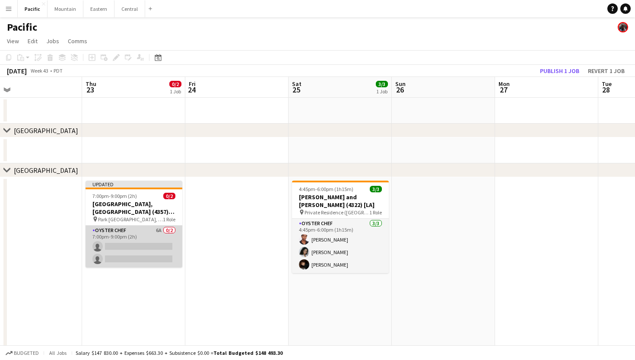
click at [168, 235] on app-card-role "Oyster Chef 6A 0/2 7:00pm-9:00pm (2h) single-neutral-actions single-neutral-act…" at bounding box center [134, 247] width 97 height 42
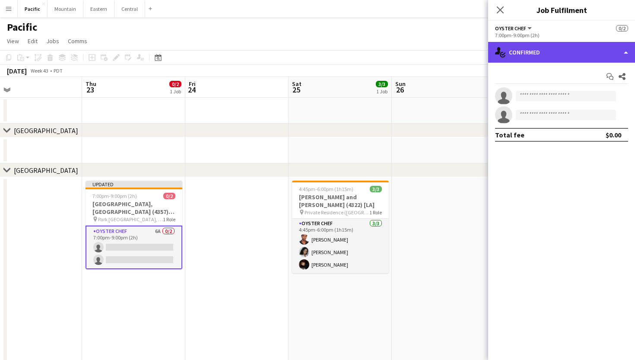
click at [586, 50] on div "single-neutral-actions-check-2 Confirmed" at bounding box center [561, 52] width 147 height 21
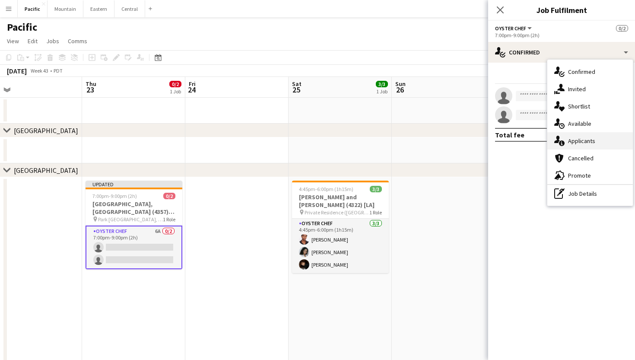
click at [602, 144] on div "single-neutral-actions-information Applicants" at bounding box center [591, 140] width 86 height 17
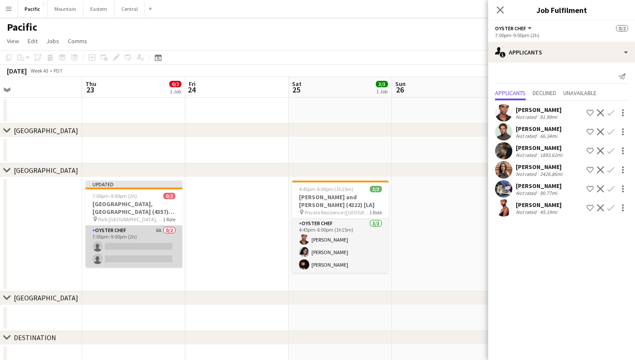
click at [153, 247] on app-card-role "Oyster Chef 6A 0/2 7:00pm-9:00pm (2h) single-neutral-actions single-neutral-act…" at bounding box center [134, 247] width 97 height 42
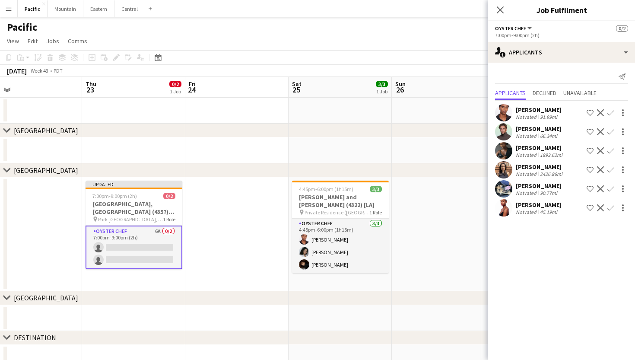
click at [612, 206] on app-icon "Confirm" at bounding box center [611, 207] width 7 height 7
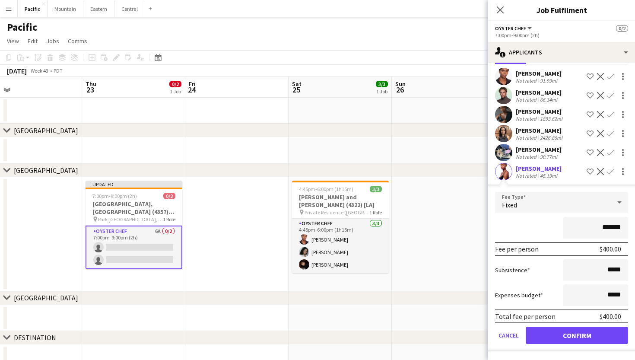
scroll to position [36, 0]
click at [576, 341] on button "Confirm" at bounding box center [577, 335] width 102 height 17
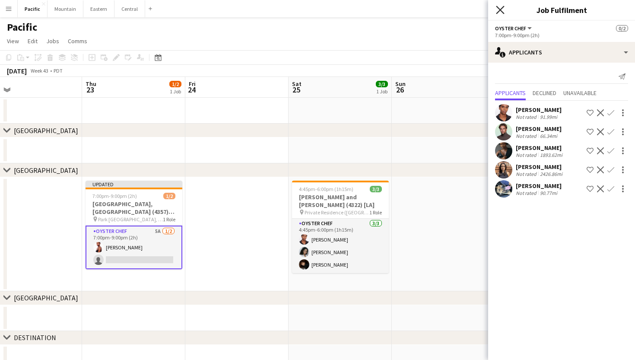
click at [502, 9] on icon "Close pop-in" at bounding box center [500, 10] width 8 height 8
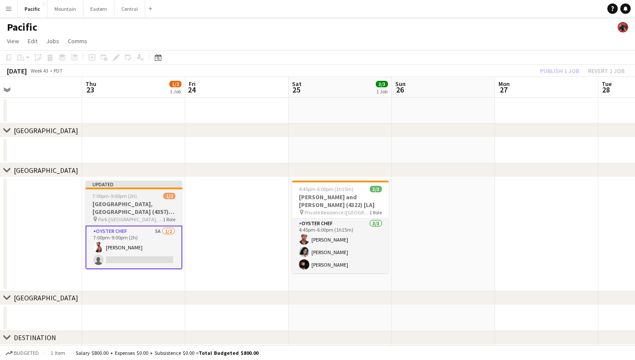
click at [148, 210] on h3 "Park Hyatt Aviara Resort, Golf Club & Spa (4357) [LA]" at bounding box center [134, 208] width 97 height 16
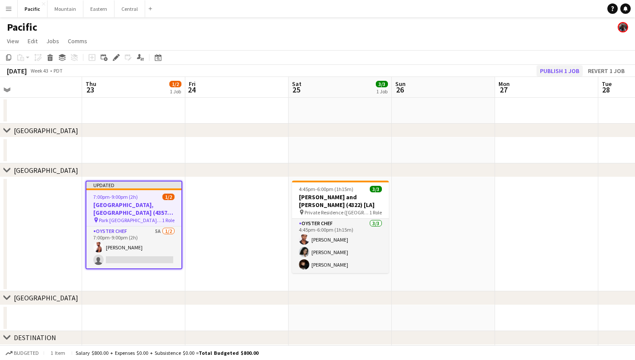
click at [557, 70] on button "Publish 1 job" at bounding box center [560, 70] width 46 height 11
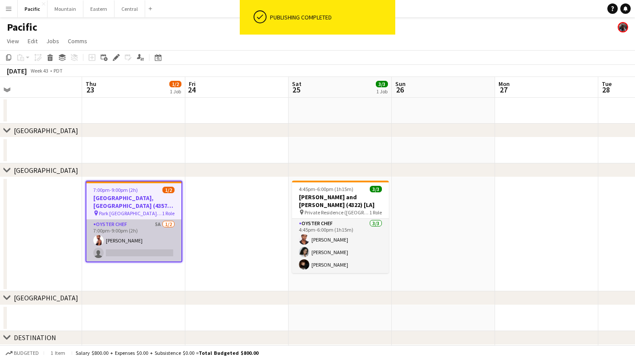
click at [153, 241] on app-card-role "Oyster Chef 5A 1/2 7:00pm-9:00pm (2h) Ayallah Farley single-neutral-actions" at bounding box center [133, 241] width 95 height 42
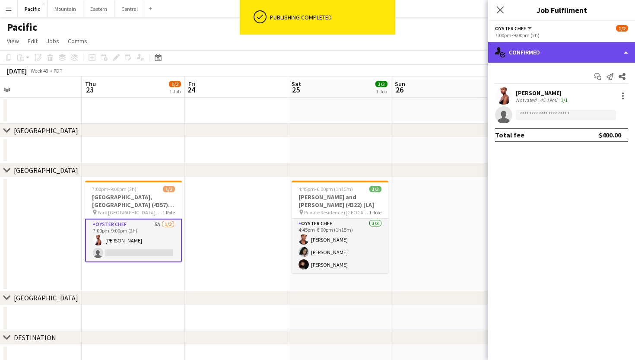
click at [573, 57] on div "single-neutral-actions-check-2 Confirmed" at bounding box center [561, 52] width 147 height 21
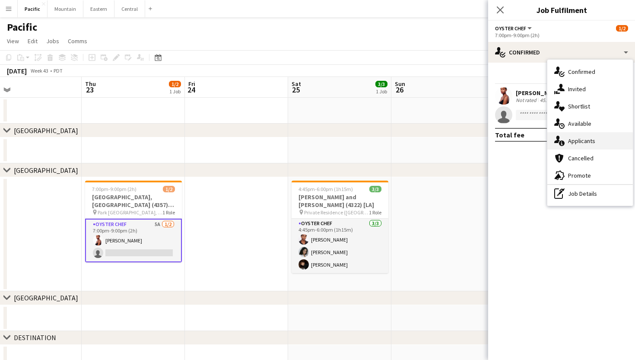
click at [594, 145] on div "single-neutral-actions-information Applicants" at bounding box center [591, 140] width 86 height 17
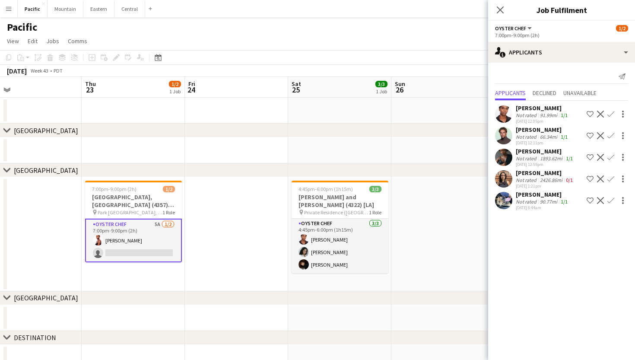
click at [235, 213] on app-date-cell at bounding box center [236, 234] width 103 height 114
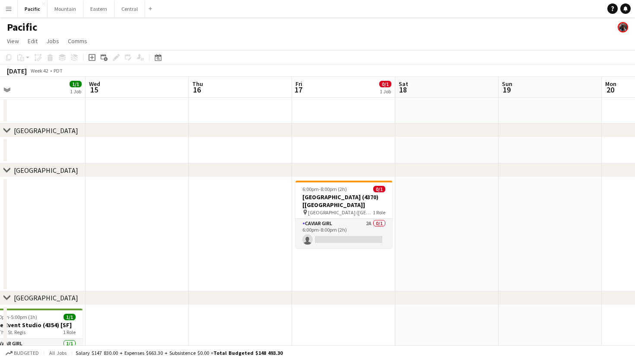
scroll to position [2, 0]
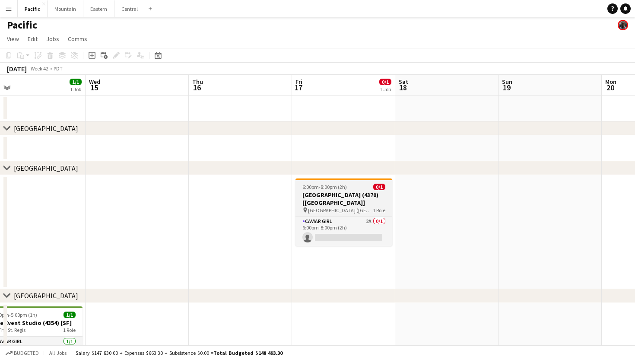
click at [352, 207] on span "Rosewood Miramar Beach (Montecito, CA)" at bounding box center [340, 210] width 65 height 6
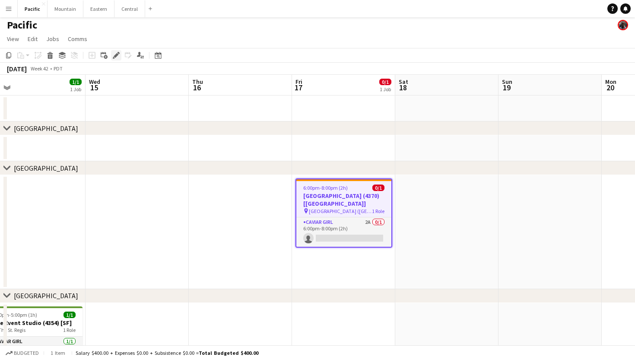
click at [116, 56] on icon at bounding box center [116, 55] width 5 height 5
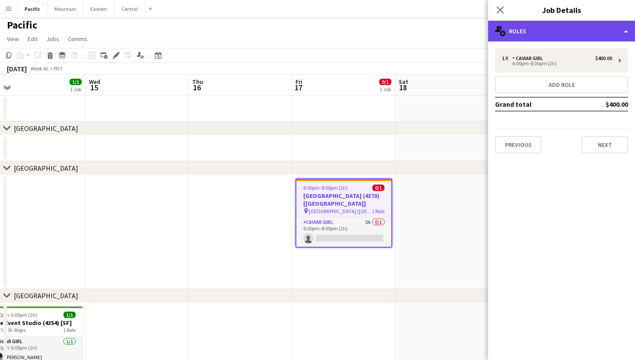
click at [620, 32] on div "multiple-users-add Roles" at bounding box center [561, 31] width 147 height 21
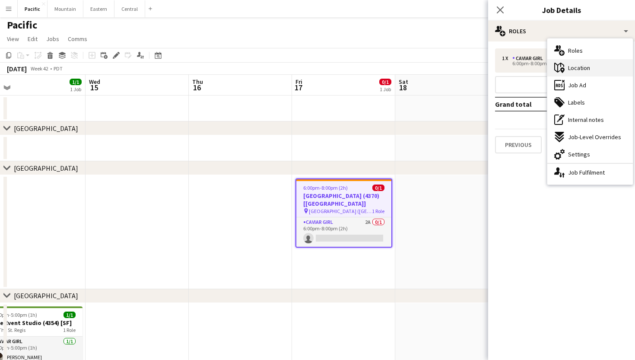
click at [599, 67] on div "maps-pin-1 Location" at bounding box center [591, 67] width 86 height 17
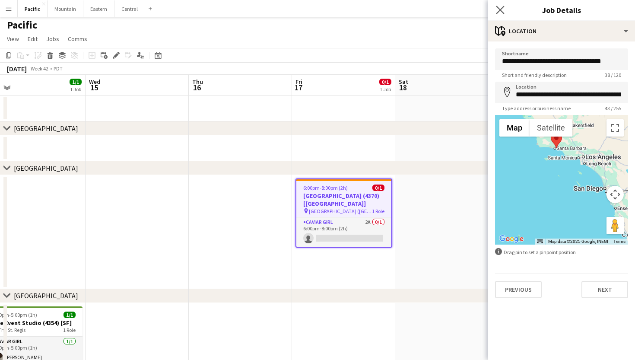
click at [497, 14] on app-icon "Close pop-in" at bounding box center [500, 10] width 13 height 13
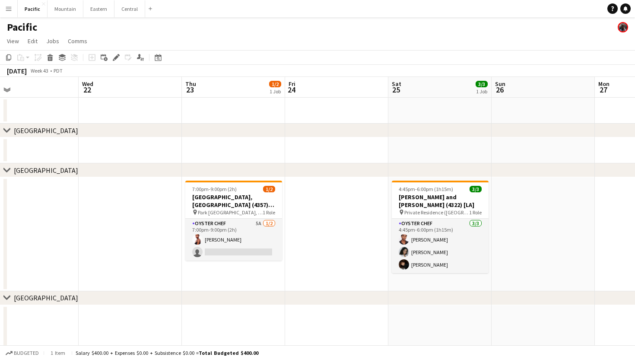
scroll to position [0, 0]
click at [5, 6] on button "Menu" at bounding box center [8, 8] width 17 height 17
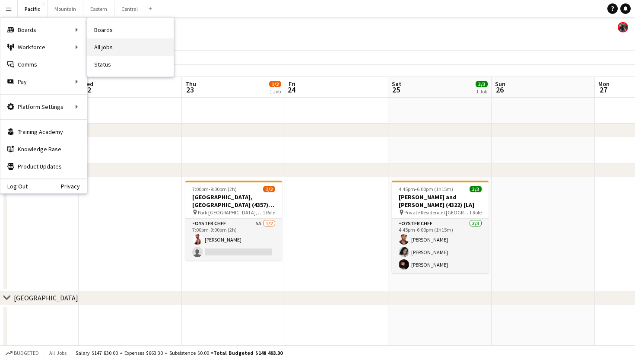
click at [112, 49] on link "All jobs" at bounding box center [130, 46] width 86 height 17
